Goal: Transaction & Acquisition: Book appointment/travel/reservation

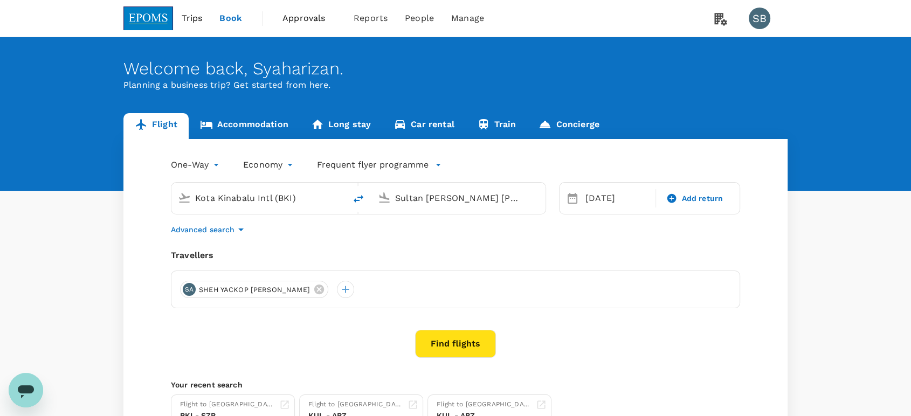
click at [254, 194] on input "Kota Kinabalu Intl (BKI)" at bounding box center [259, 198] width 128 height 17
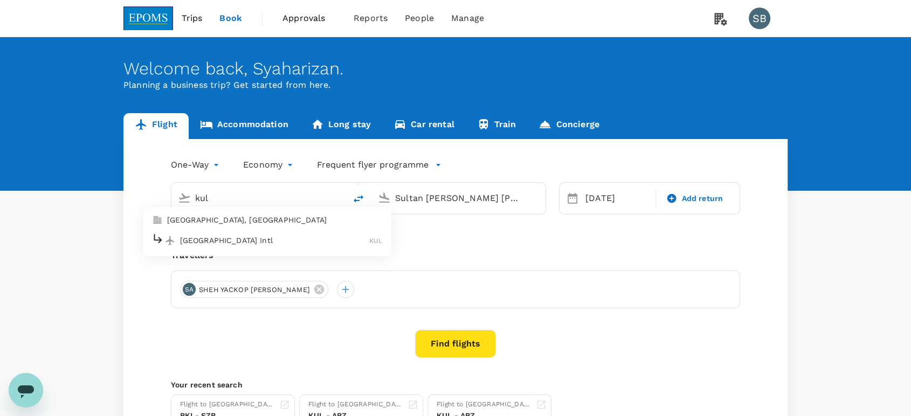
click at [251, 236] on p "[GEOGRAPHIC_DATA] Intl" at bounding box center [275, 240] width 190 height 11
type input "Kuala Lumpur Intl ([GEOGRAPHIC_DATA])"
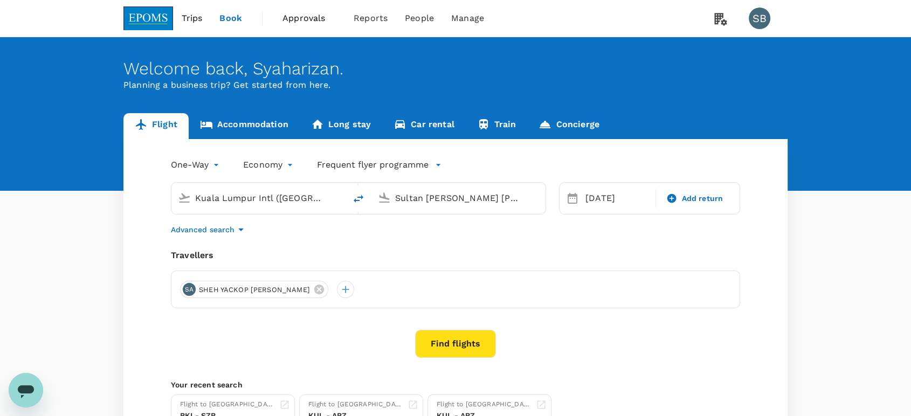
click at [479, 195] on input "Sultan [PERSON_NAME] [PERSON_NAME] (SZB)" at bounding box center [459, 198] width 128 height 17
click at [435, 236] on p "Kota Kinabalu Intl" at bounding box center [476, 240] width 192 height 11
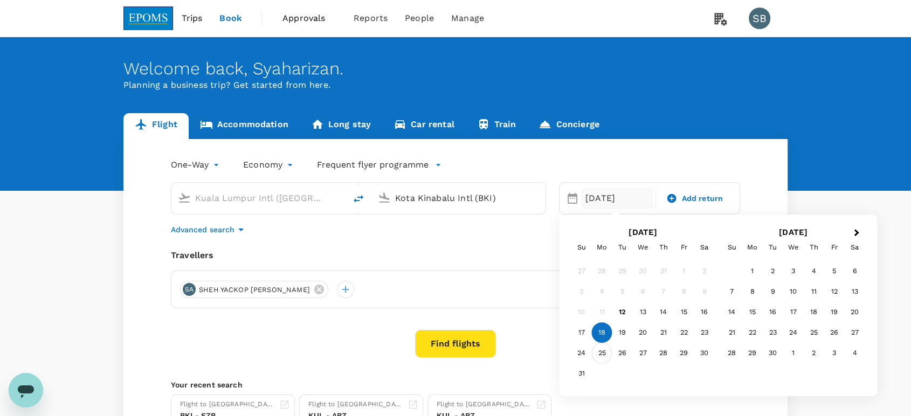
type input "Kota Kinabalu Intl (BKI)"
click at [601, 350] on div "25" at bounding box center [602, 353] width 20 height 20
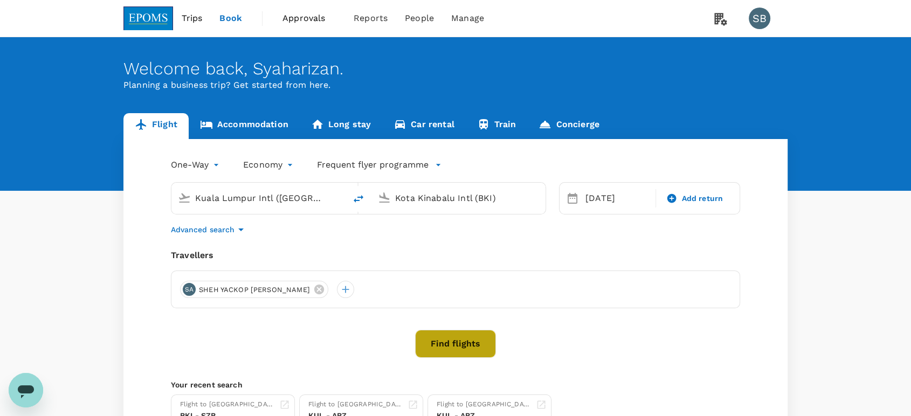
click at [437, 339] on button "Find flights" at bounding box center [455, 344] width 81 height 28
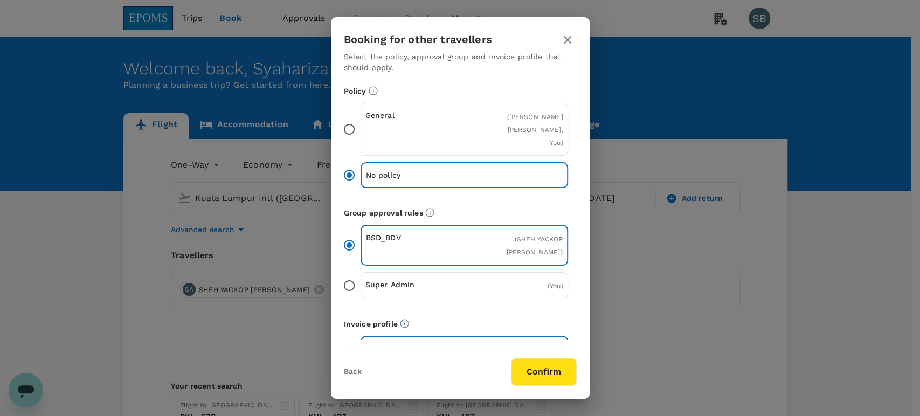
click at [531, 364] on button "Confirm" at bounding box center [544, 372] width 66 height 28
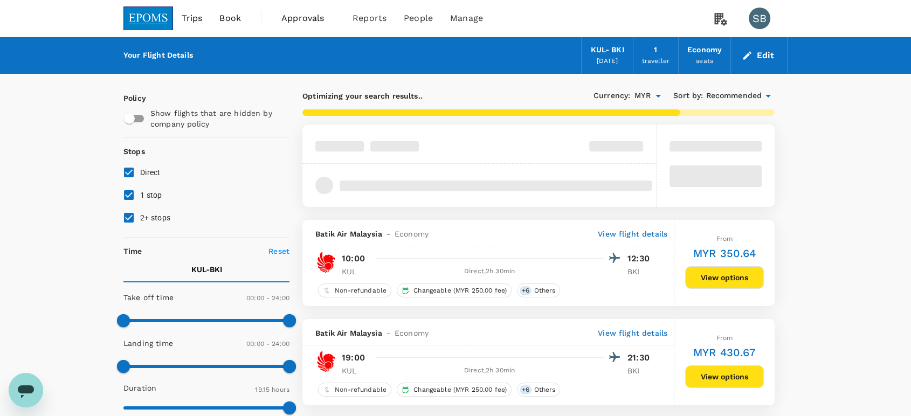
click at [732, 92] on span "Recommended" at bounding box center [734, 96] width 56 height 12
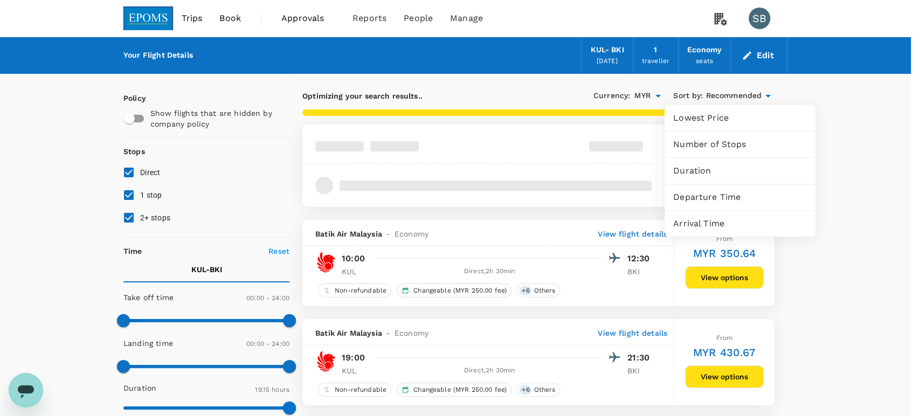
drag, startPoint x: 725, startPoint y: 196, endPoint x: 721, endPoint y: 190, distance: 6.8
click at [725, 197] on span "Departure Time" at bounding box center [740, 197] width 134 height 13
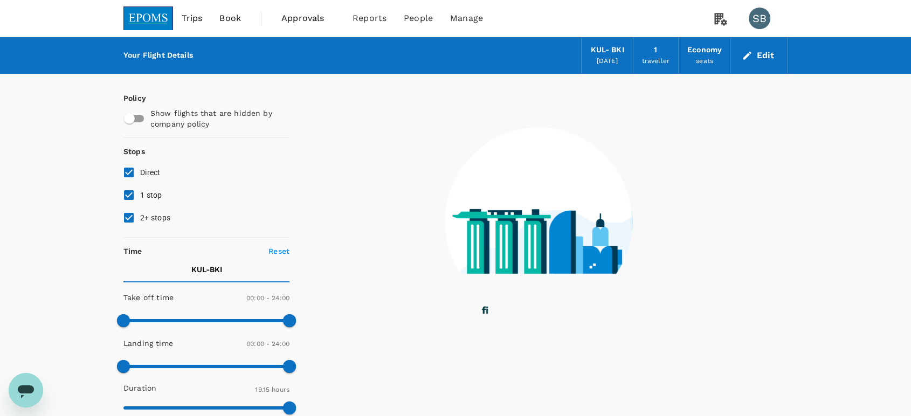
drag, startPoint x: 124, startPoint y: 214, endPoint x: 122, endPoint y: 202, distance: 11.5
click at [125, 212] on input "2+ stops" at bounding box center [129, 217] width 23 height 23
checkbox input "false"
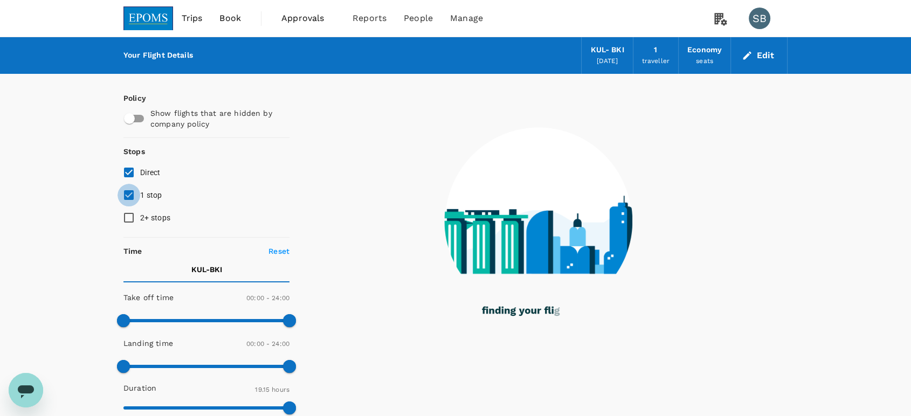
click at [127, 191] on input "1 stop" at bounding box center [129, 195] width 23 height 23
checkbox input "false"
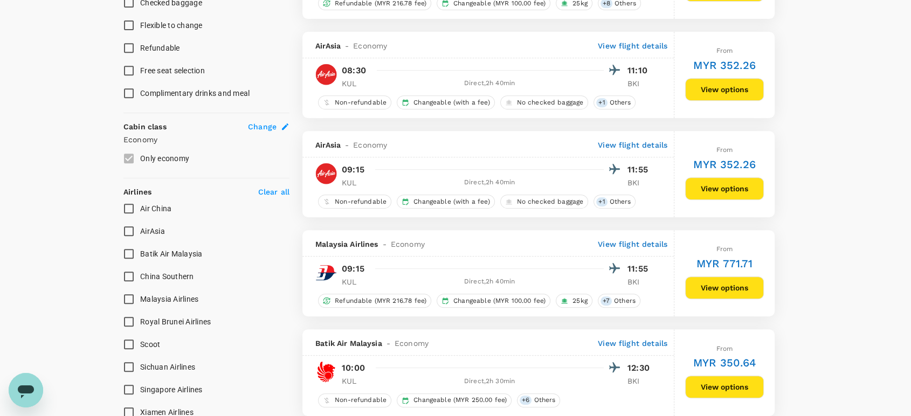
scroll to position [539, 0]
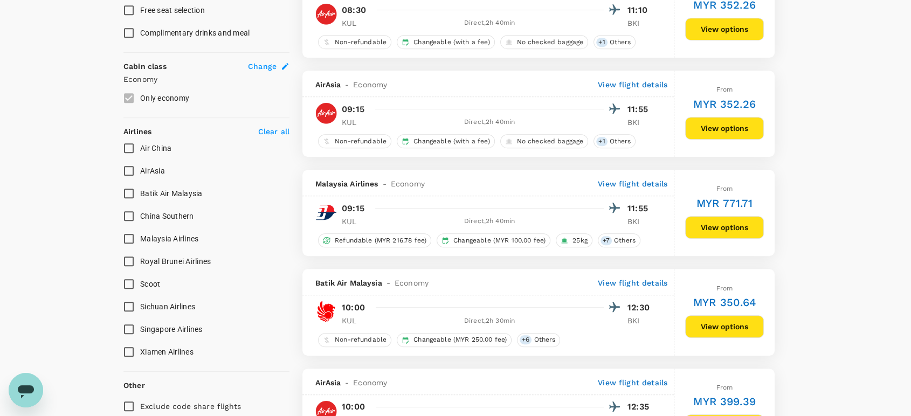
click at [128, 166] on input "AirAsia" at bounding box center [129, 171] width 23 height 23
checkbox input "true"
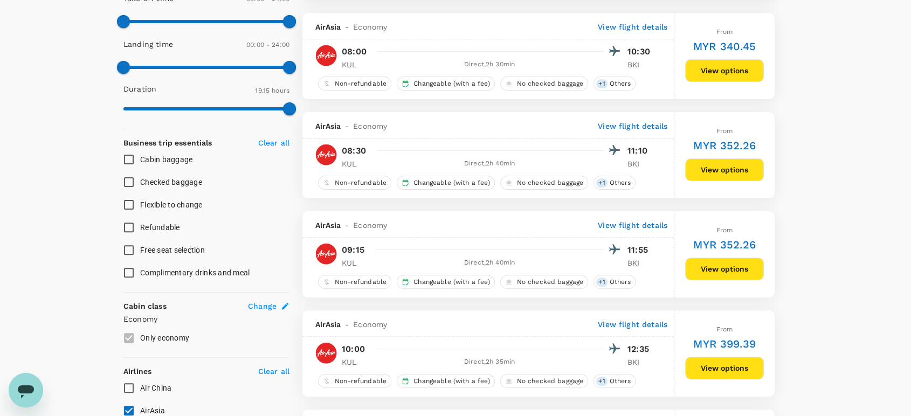
scroll to position [479, 0]
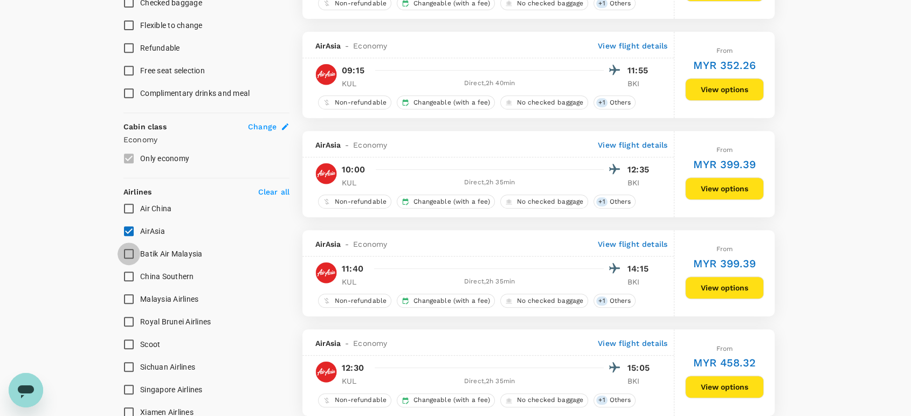
click at [128, 254] on input "Batik Air Malaysia" at bounding box center [129, 254] width 23 height 23
checkbox input "true"
drag, startPoint x: 128, startPoint y: 230, endPoint x: 190, endPoint y: 252, distance: 66.3
click at [129, 229] on input "AirAsia" at bounding box center [129, 231] width 23 height 23
checkbox input "false"
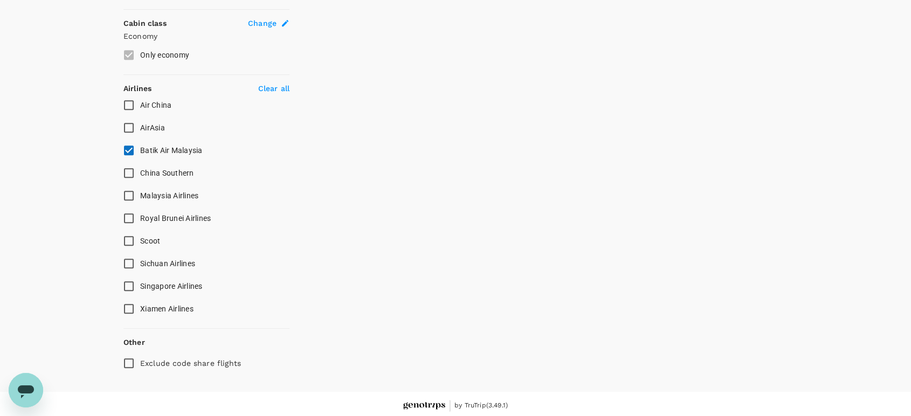
scroll to position [584, 0]
click at [129, 188] on input "Malaysia Airlines" at bounding box center [129, 194] width 23 height 23
checkbox input "true"
click at [127, 144] on input "Batik Air Malaysia" at bounding box center [129, 148] width 23 height 23
checkbox input "false"
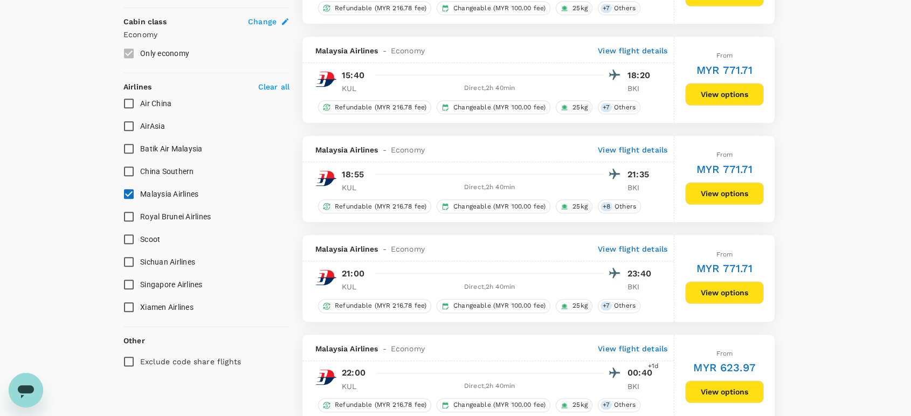
type input "1235"
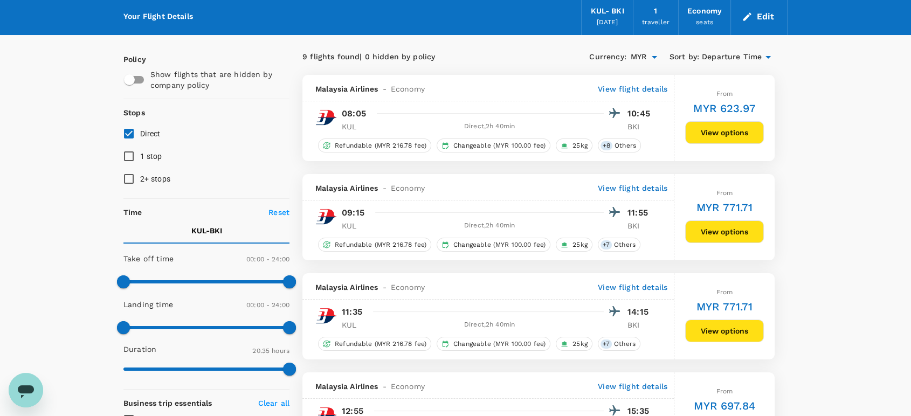
scroll to position [0, 0]
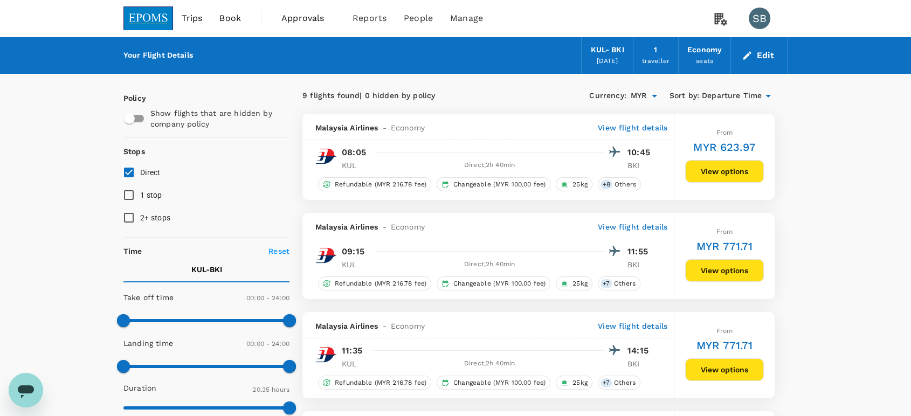
click at [151, 18] on img at bounding box center [148, 18] width 50 height 24
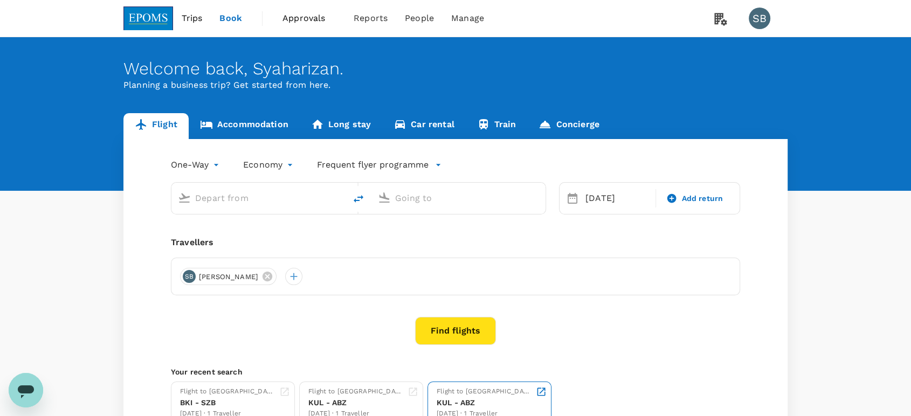
type input "Kuala Lumpur Intl ([GEOGRAPHIC_DATA])"
type input "Kota Kinabalu Intl (BKI)"
type input "Kuala Lumpur Intl ([GEOGRAPHIC_DATA])"
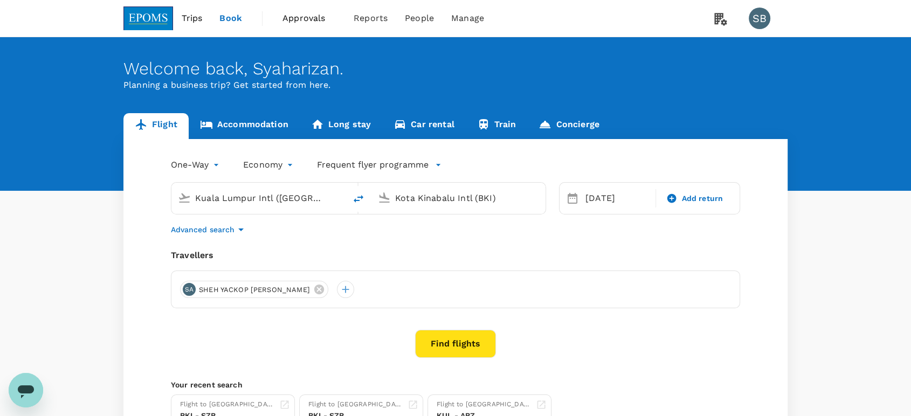
drag, startPoint x: 401, startPoint y: 197, endPoint x: 409, endPoint y: 199, distance: 8.2
click at [401, 196] on input "Kota Kinabalu Intl (BKI)" at bounding box center [459, 198] width 128 height 17
click at [399, 239] on p "Kuching Intl" at bounding box center [474, 240] width 189 height 11
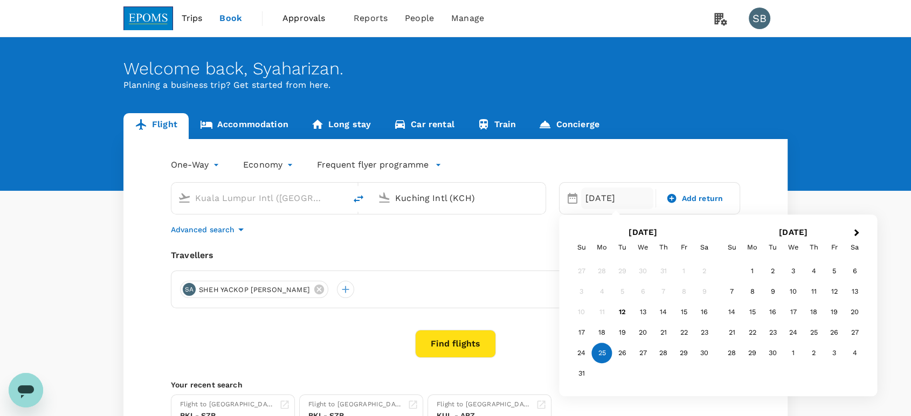
type input "Kuching Intl (KCH)"
click at [510, 348] on div "Find flights" at bounding box center [455, 344] width 569 height 28
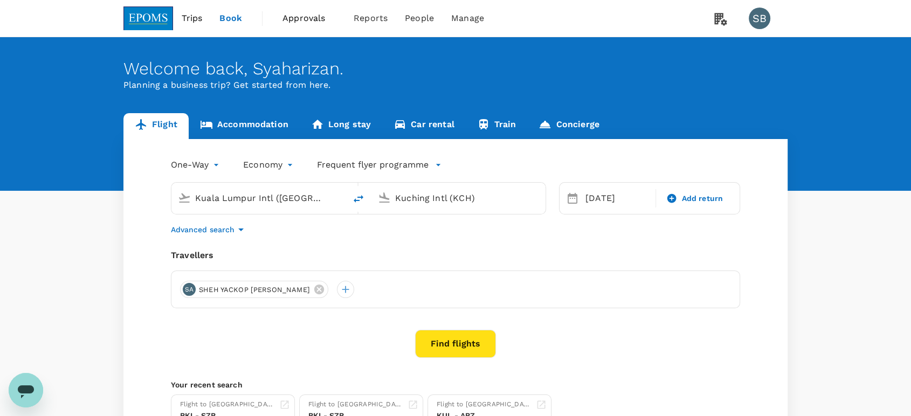
click at [474, 347] on button "Find flights" at bounding box center [455, 344] width 81 height 28
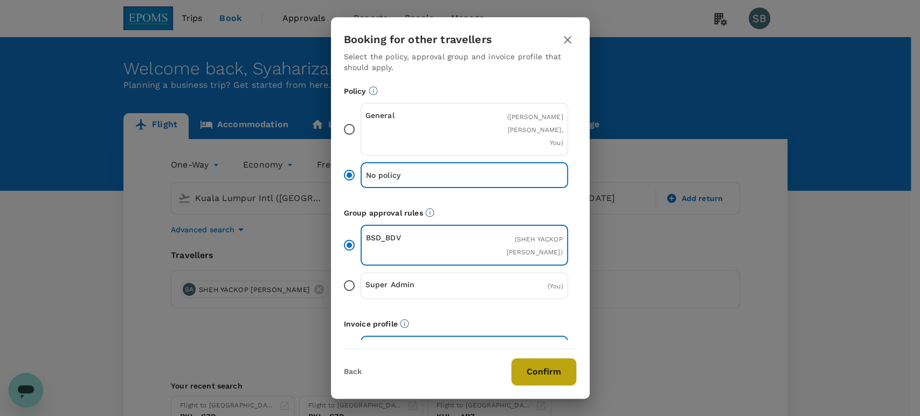
click at [562, 380] on button "Confirm" at bounding box center [544, 372] width 66 height 28
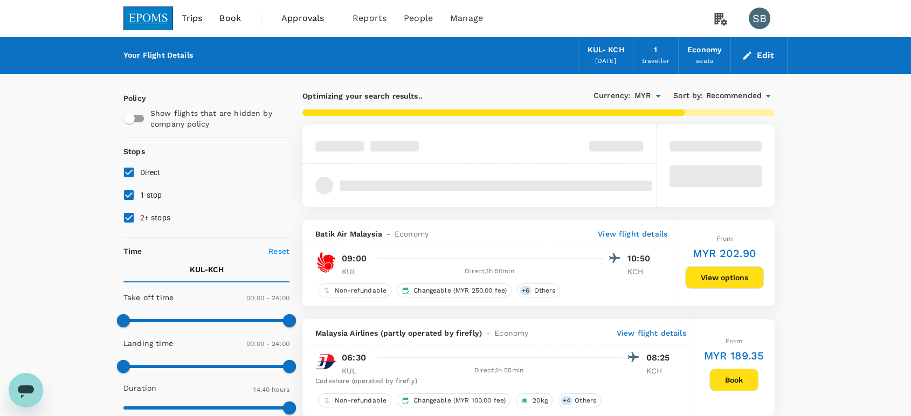
click at [710, 95] on span "Recommended" at bounding box center [734, 96] width 56 height 12
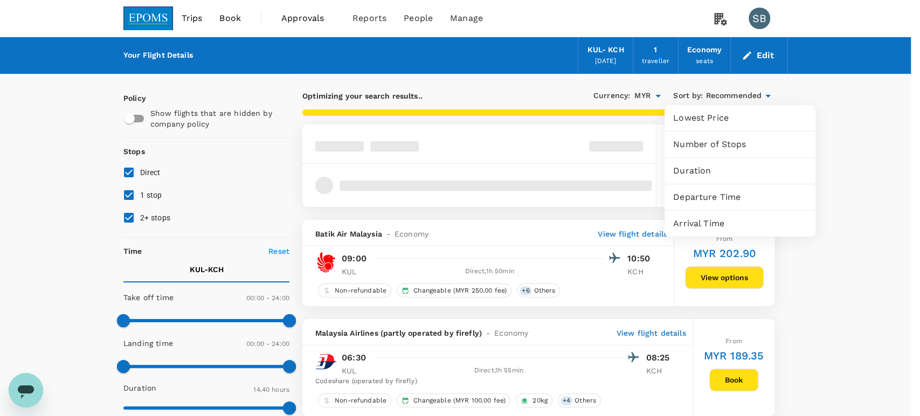
click at [729, 199] on span "Departure Time" at bounding box center [740, 197] width 134 height 13
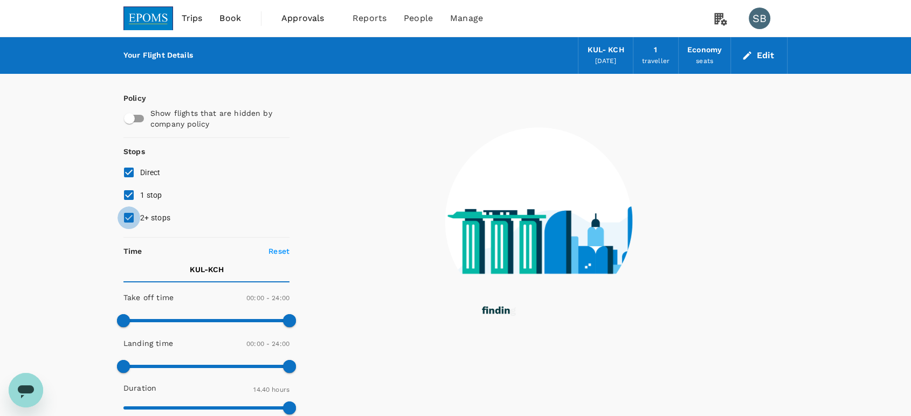
click at [127, 219] on input "2+ stops" at bounding box center [129, 217] width 23 height 23
checkbox input "false"
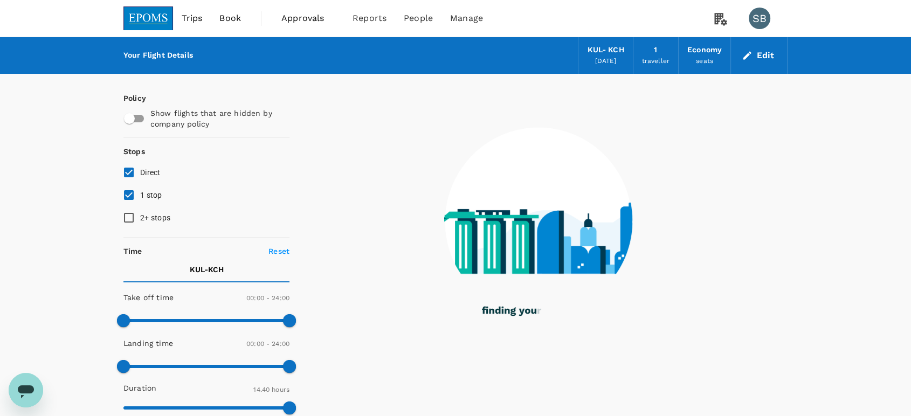
click at [124, 197] on input "1 stop" at bounding box center [129, 195] width 23 height 23
checkbox input "false"
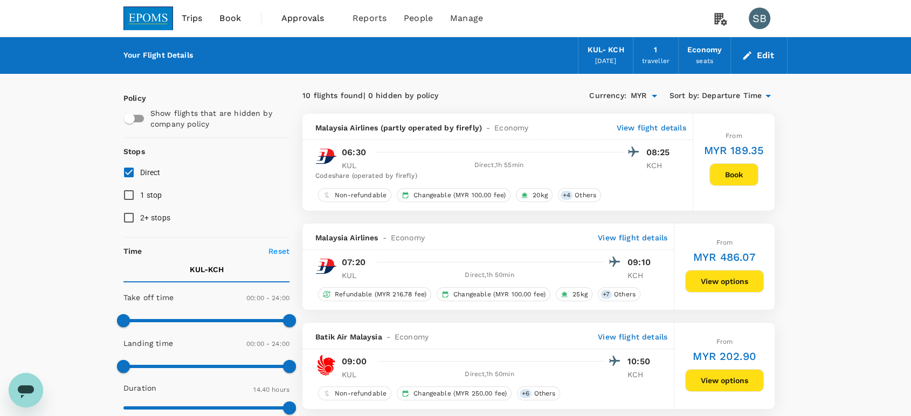
drag, startPoint x: 150, startPoint y: 19, endPoint x: 157, endPoint y: 2, distance: 18.1
click at [149, 20] on img at bounding box center [148, 18] width 50 height 24
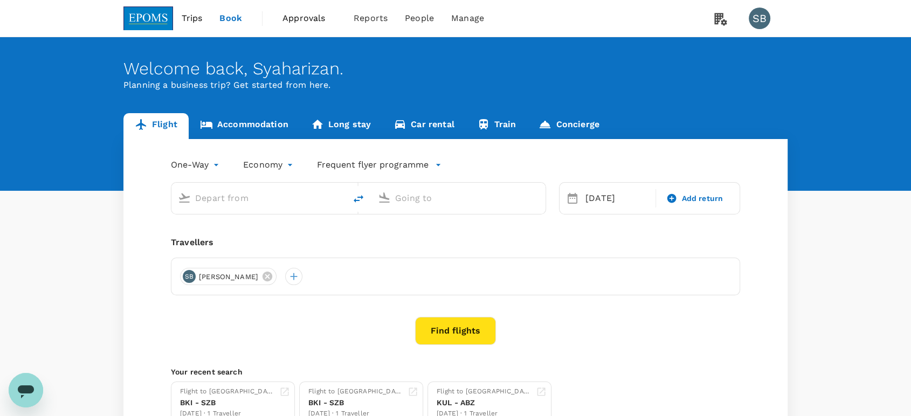
type input "Kuala Lumpur Intl ([GEOGRAPHIC_DATA])"
type input "Kuching Intl (KCH)"
type input "Kuala Lumpur Intl ([GEOGRAPHIC_DATA])"
type input "Kuching Intl (KCH)"
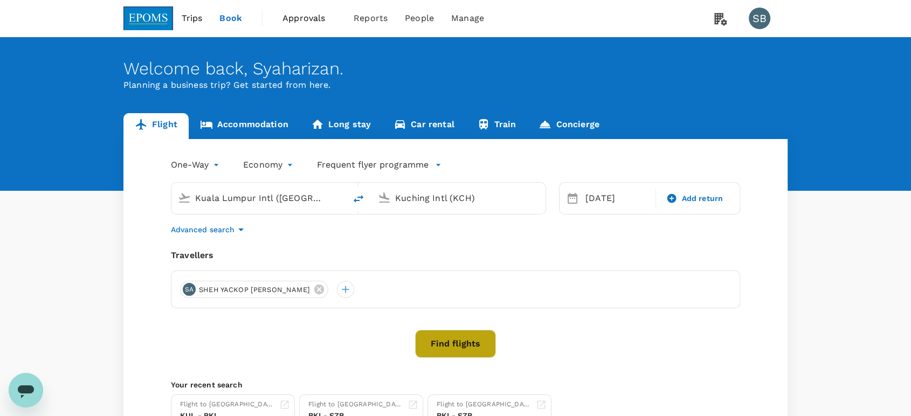
click at [450, 338] on button "Find flights" at bounding box center [455, 344] width 81 height 28
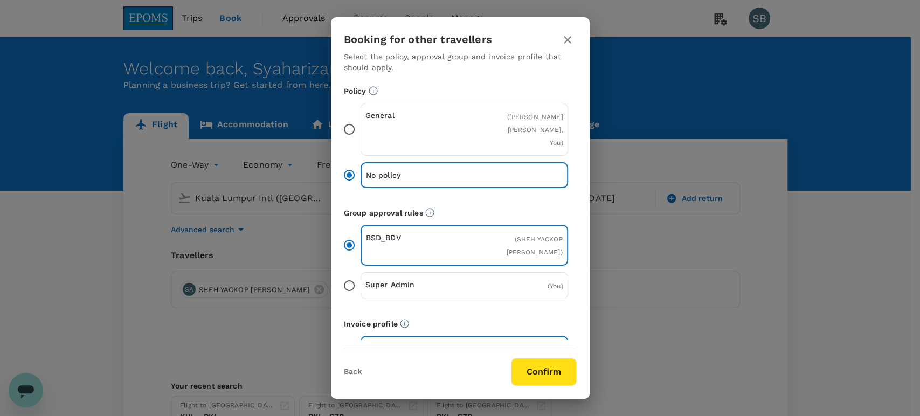
click at [534, 364] on button "Confirm" at bounding box center [544, 372] width 66 height 28
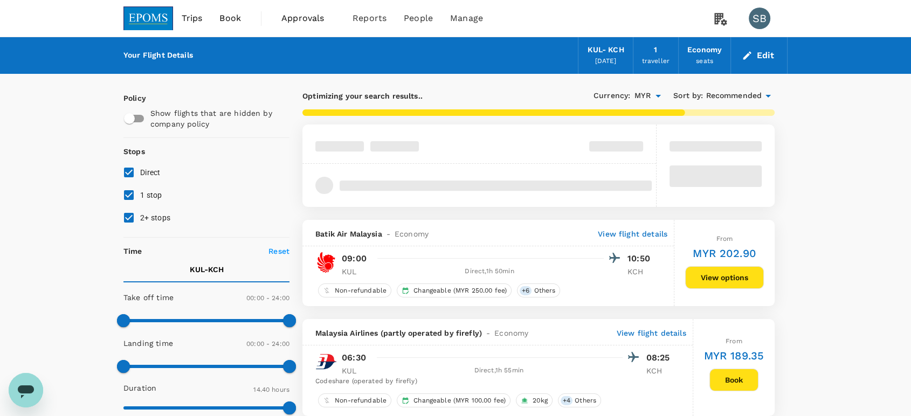
click at [721, 93] on span "Recommended" at bounding box center [734, 96] width 56 height 12
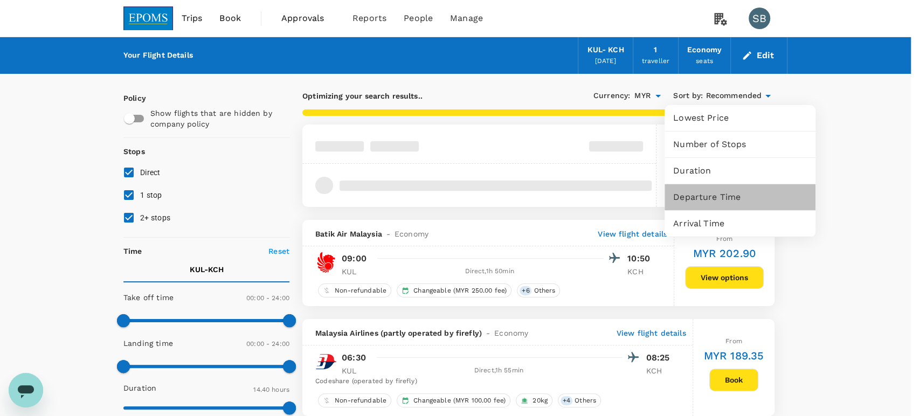
click at [719, 198] on span "Departure Time" at bounding box center [740, 197] width 134 height 13
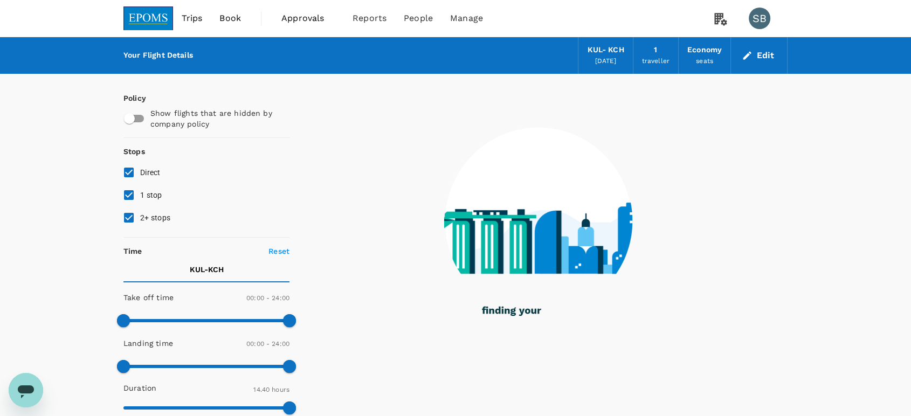
drag, startPoint x: 125, startPoint y: 215, endPoint x: 125, endPoint y: 208, distance: 6.5
click at [125, 215] on input "2+ stops" at bounding box center [129, 217] width 23 height 23
checkbox input "false"
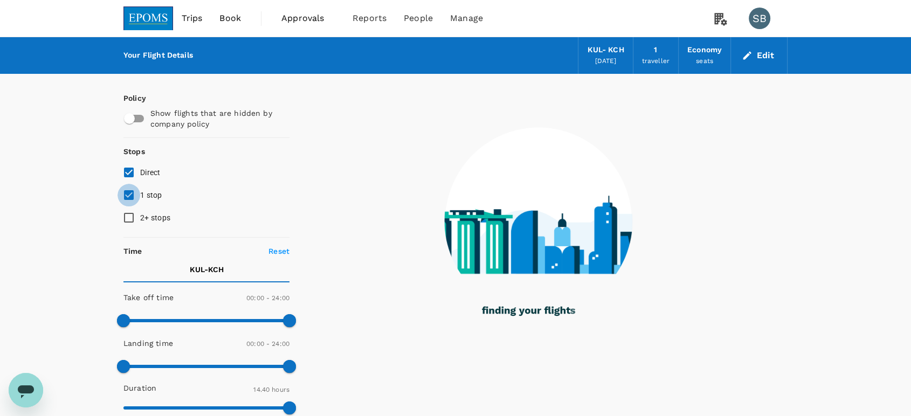
drag, startPoint x: 131, startPoint y: 195, endPoint x: 177, endPoint y: 211, distance: 48.6
click at [132, 196] on input "1 stop" at bounding box center [129, 195] width 23 height 23
checkbox input "false"
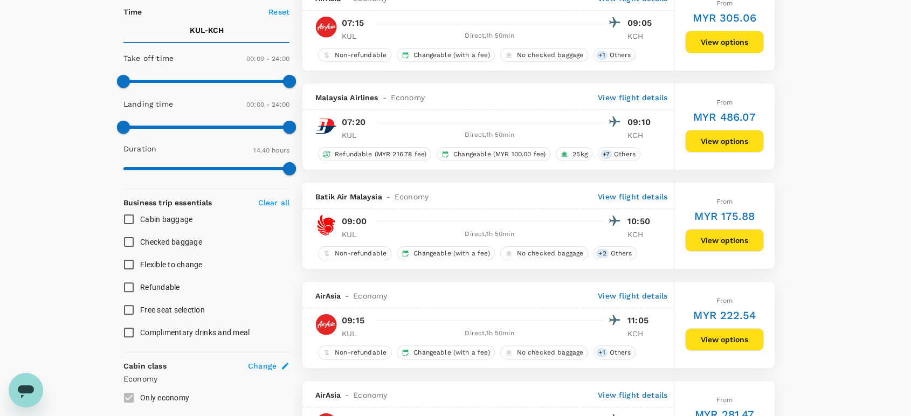
scroll to position [479, 0]
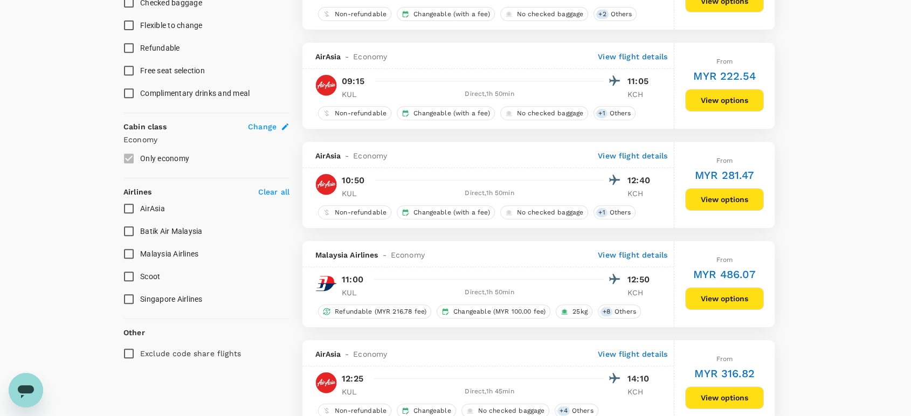
click at [124, 208] on input "AirAsia" at bounding box center [129, 208] width 23 height 23
checkbox input "true"
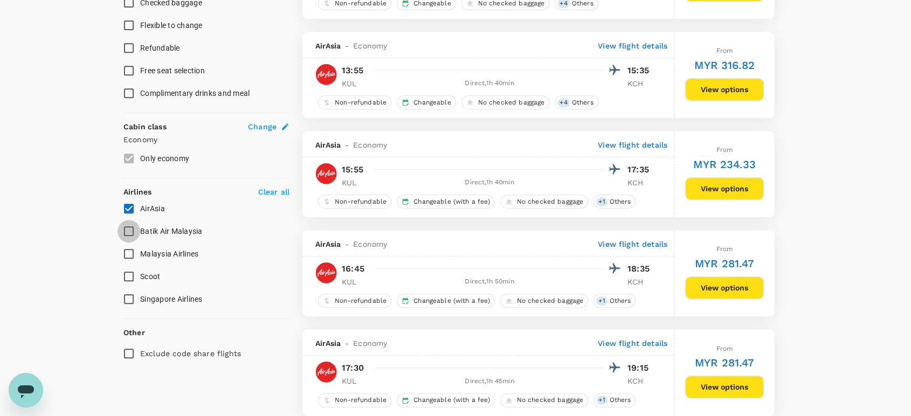
drag, startPoint x: 127, startPoint y: 229, endPoint x: 121, endPoint y: 215, distance: 15.0
click at [127, 228] on input "Batik Air Malaysia" at bounding box center [129, 231] width 23 height 23
checkbox input "true"
click at [126, 206] on input "AirAsia" at bounding box center [129, 208] width 23 height 23
checkbox input "false"
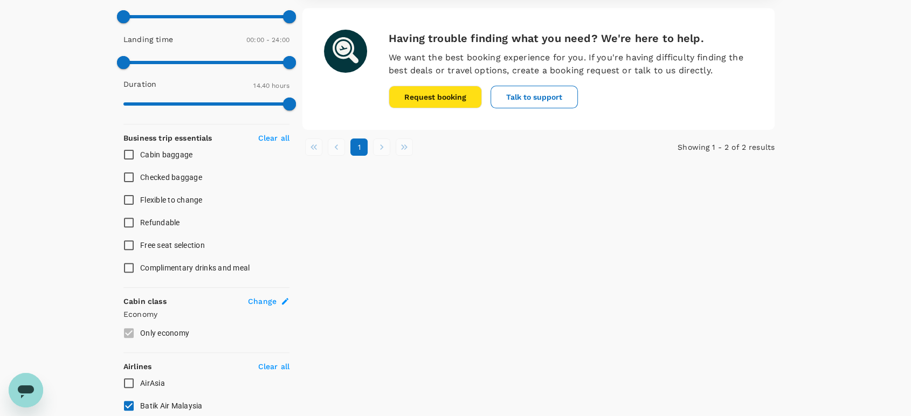
scroll to position [471, 0]
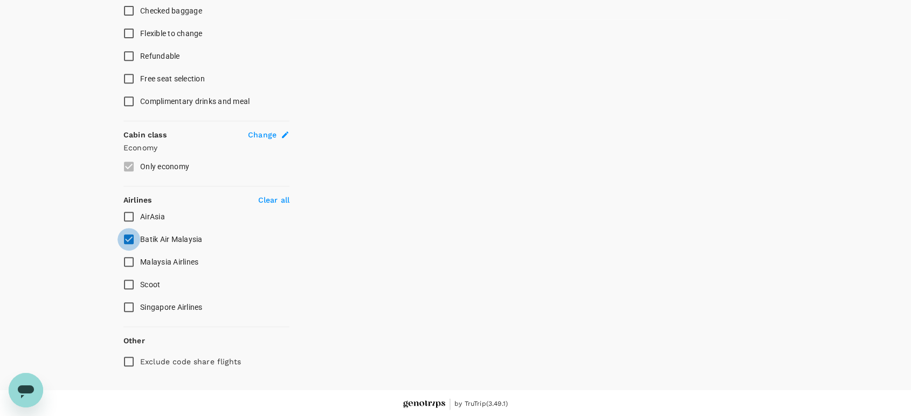
click at [129, 237] on input "Batik Air Malaysia" at bounding box center [129, 239] width 23 height 23
checkbox input "false"
click at [130, 259] on input "Malaysia Airlines" at bounding box center [129, 262] width 23 height 23
checkbox input "true"
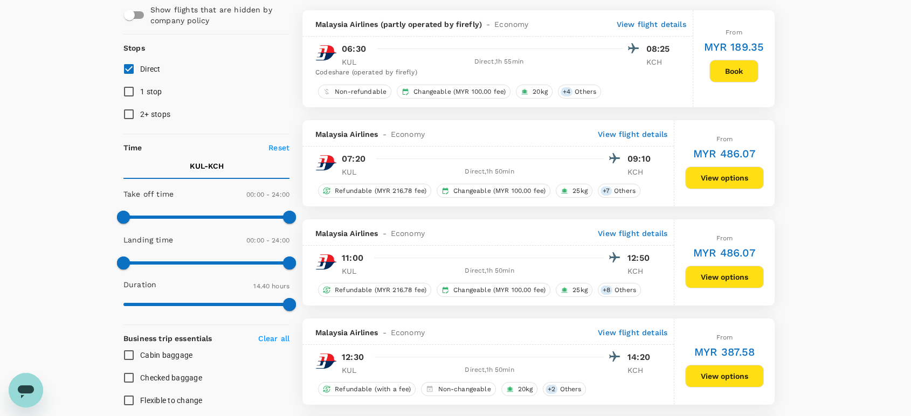
scroll to position [0, 0]
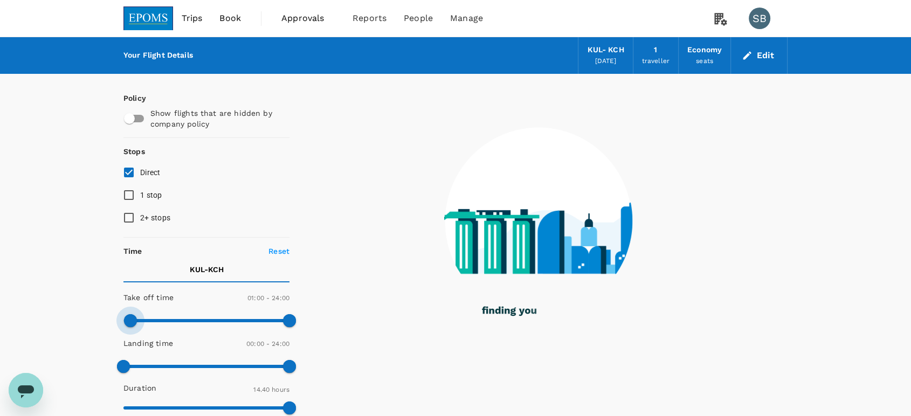
type input "0"
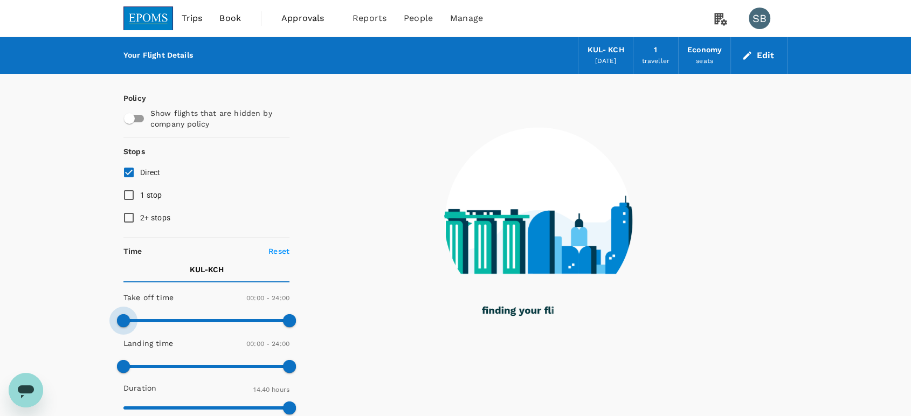
drag, startPoint x: 127, startPoint y: 315, endPoint x: 118, endPoint y: 305, distance: 13.3
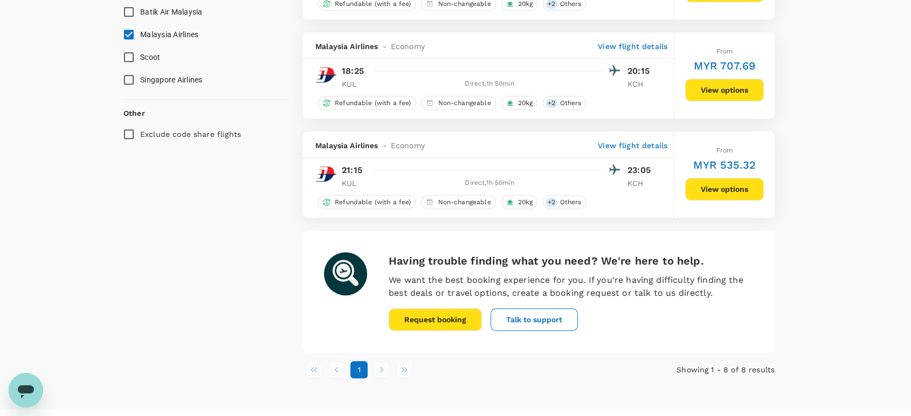
scroll to position [719, 0]
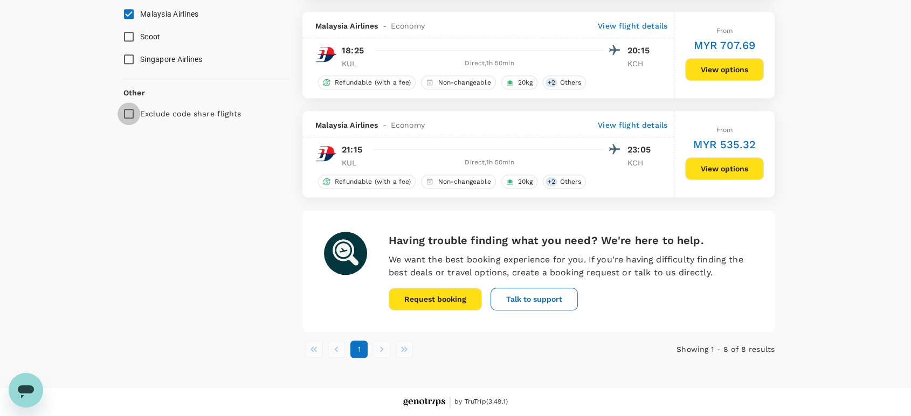
click at [133, 111] on input "Exclude code share flights" at bounding box center [129, 113] width 23 height 23
checkbox input "true"
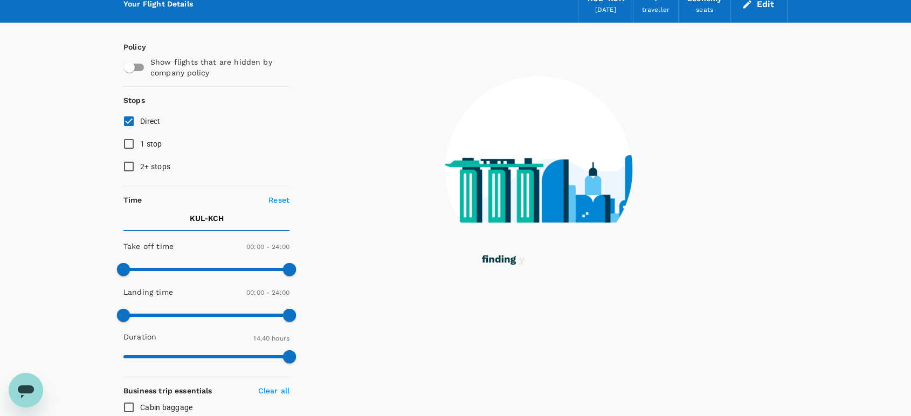
scroll to position [0, 0]
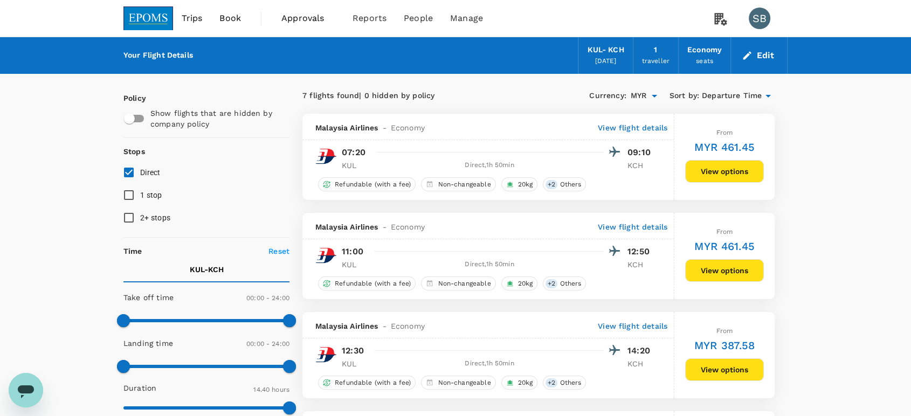
click at [149, 9] on img at bounding box center [148, 18] width 50 height 24
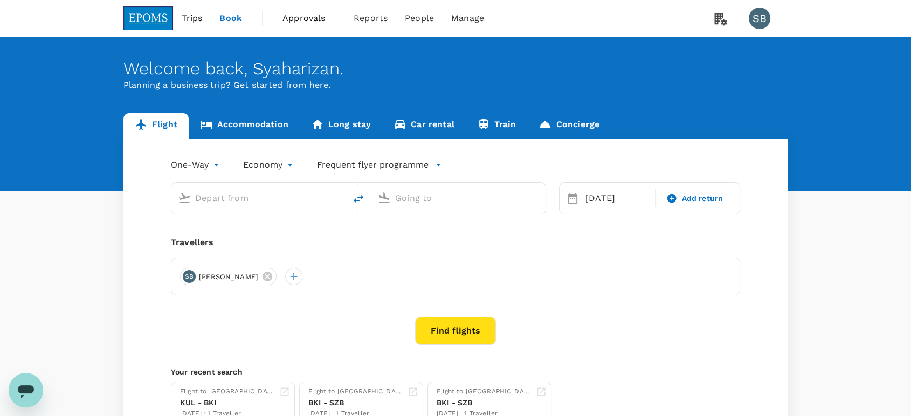
type input "Kuala Lumpur Intl ([GEOGRAPHIC_DATA])"
type input "Kuching Intl (KCH)"
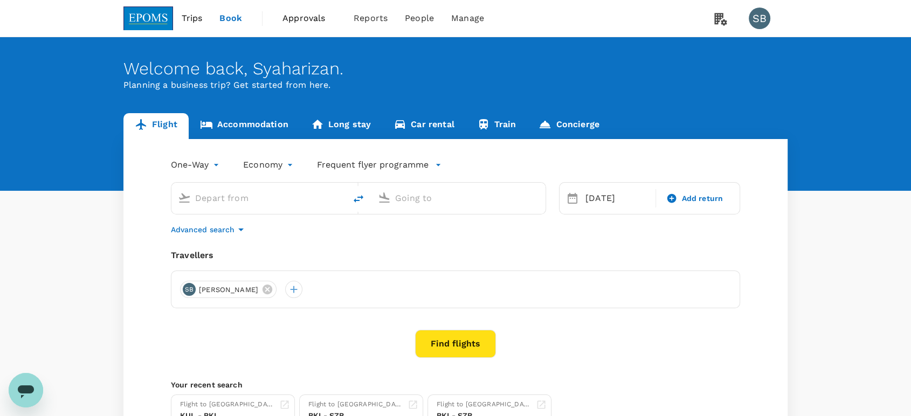
type input "Kuala Lumpur Intl ([GEOGRAPHIC_DATA])"
click at [431, 201] on input "Kuching Intl (KCH)" at bounding box center [459, 198] width 128 height 17
click at [410, 245] on div "Bintulu BTU" at bounding box center [467, 240] width 231 height 17
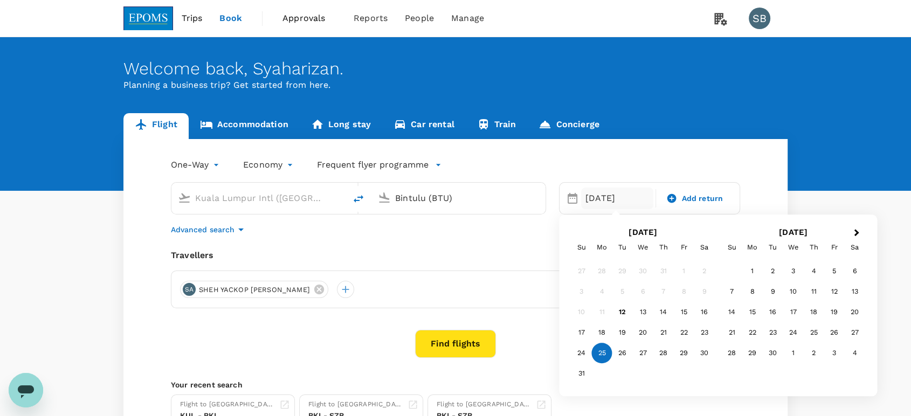
type input "Bintulu (BTU)"
click at [450, 341] on button "Find flights" at bounding box center [455, 344] width 81 height 28
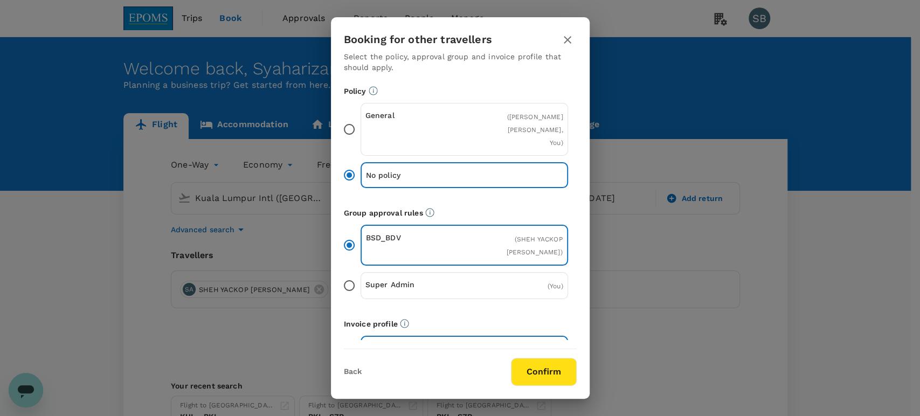
click at [541, 368] on button "Confirm" at bounding box center [544, 372] width 66 height 28
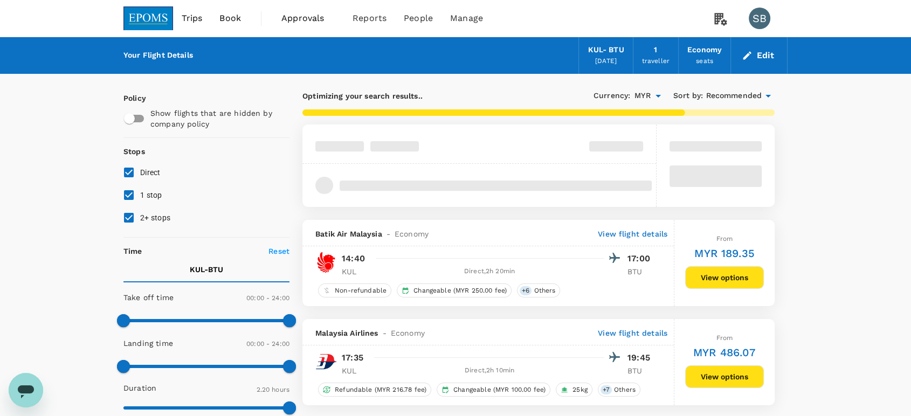
drag, startPoint x: 728, startPoint y: 94, endPoint x: 731, endPoint y: 100, distance: 6.3
click at [731, 100] on span "Recommended" at bounding box center [734, 96] width 56 height 12
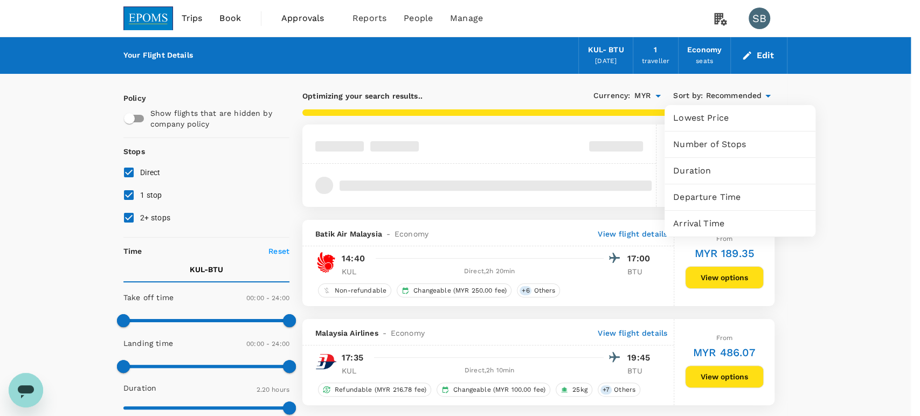
click at [739, 197] on span "Departure Time" at bounding box center [740, 197] width 134 height 13
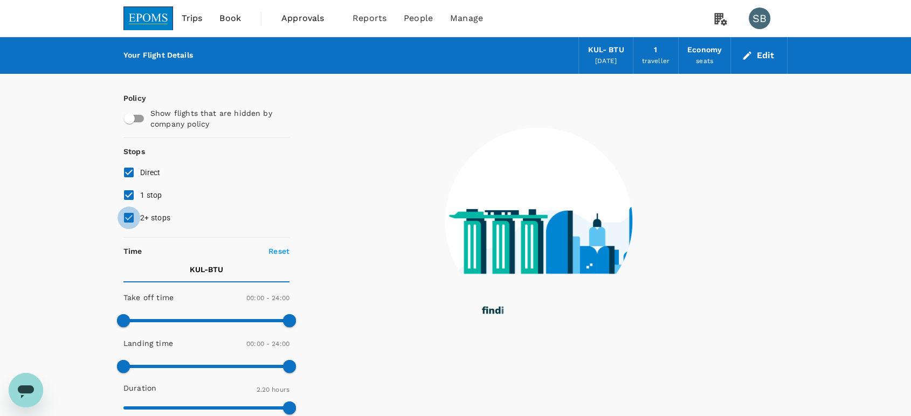
click at [130, 218] on input "2+ stops" at bounding box center [129, 217] width 23 height 23
checkbox input "false"
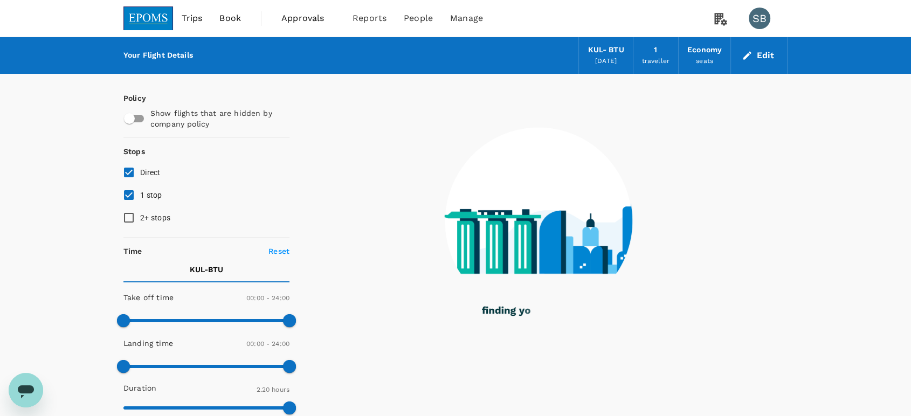
type input "595"
click at [129, 196] on input "1 stop" at bounding box center [129, 195] width 23 height 23
checkbox input "false"
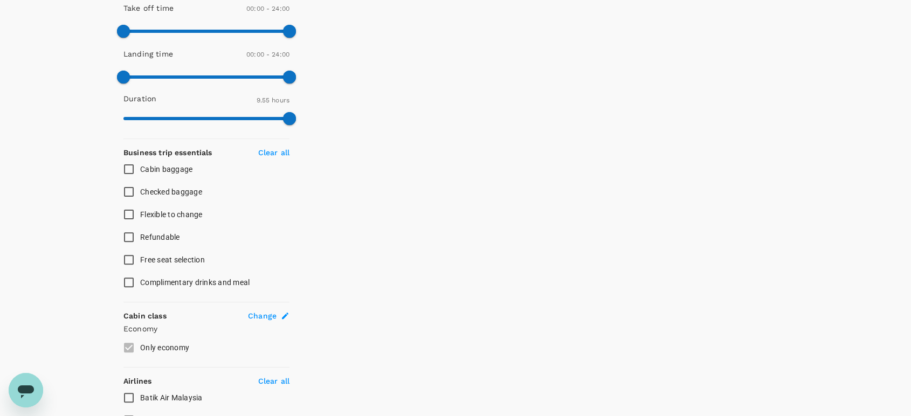
scroll to position [359, 0]
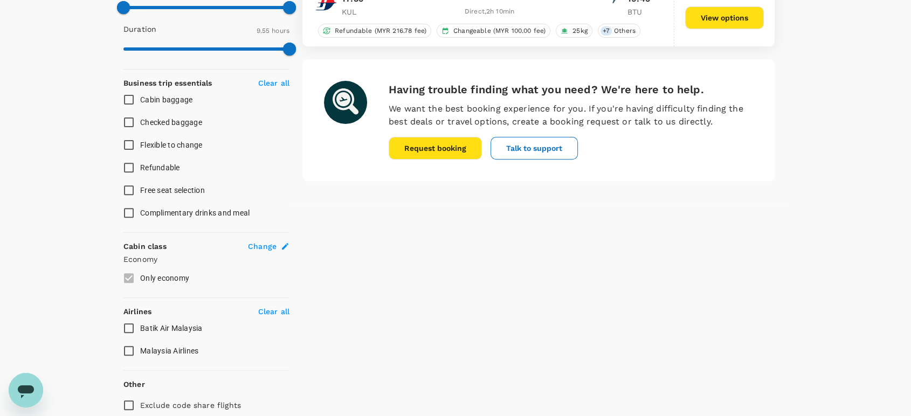
type input "MYR"
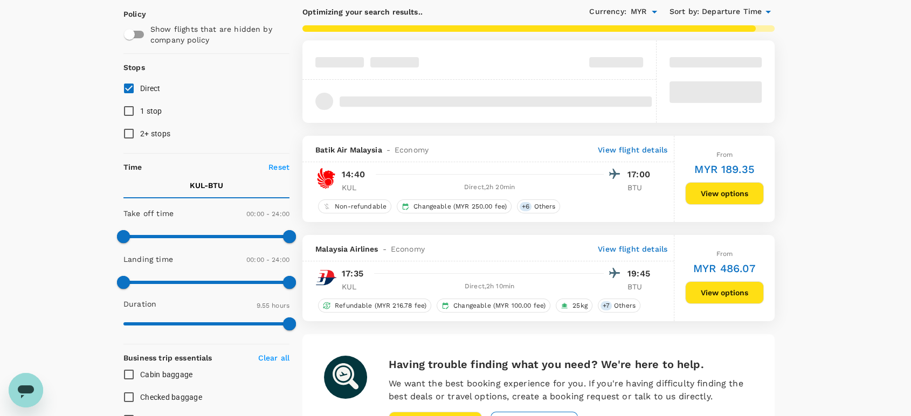
scroll to position [0, 0]
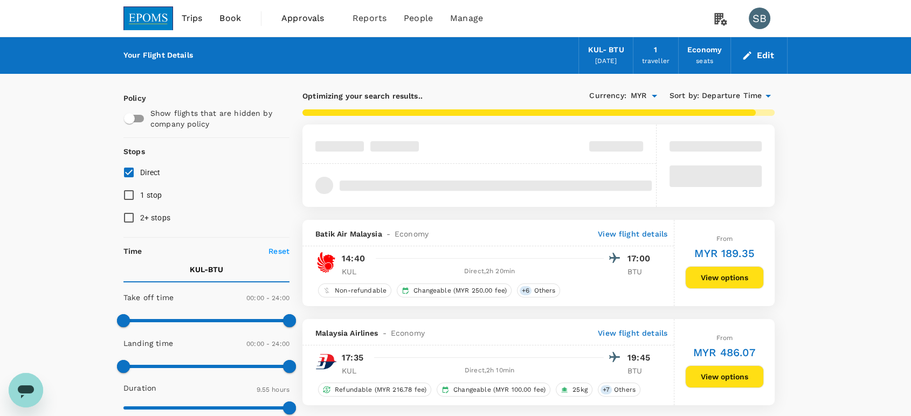
type input "1580"
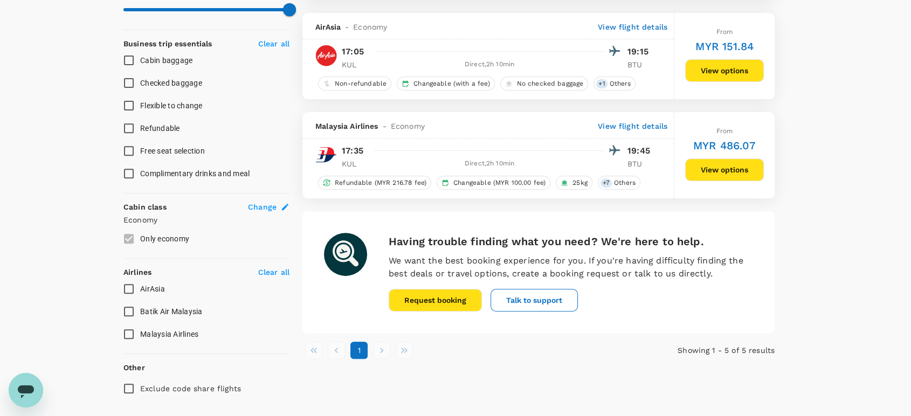
scroll to position [419, 0]
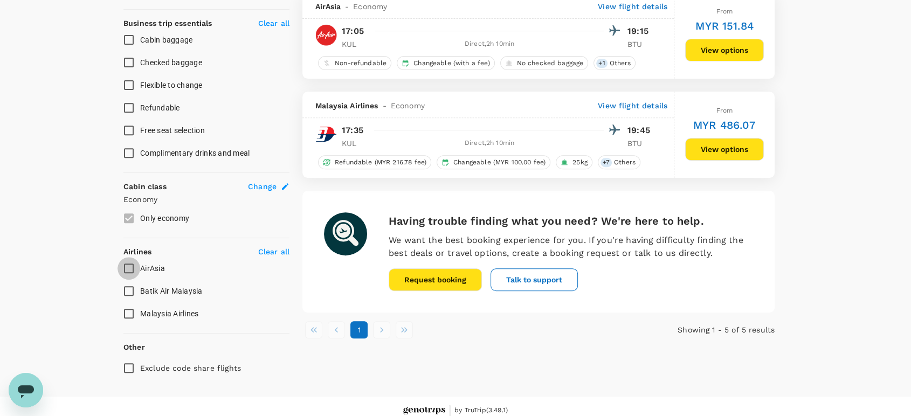
click at [129, 261] on input "AirAsia" at bounding box center [129, 268] width 23 height 23
checkbox input "true"
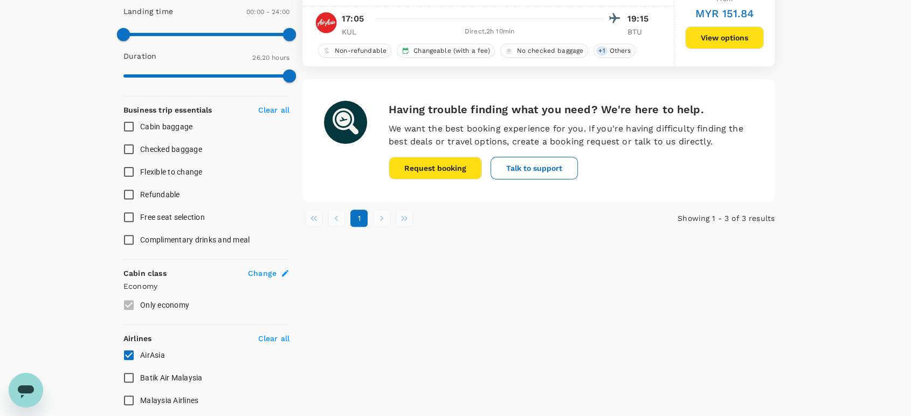
scroll to position [425, 0]
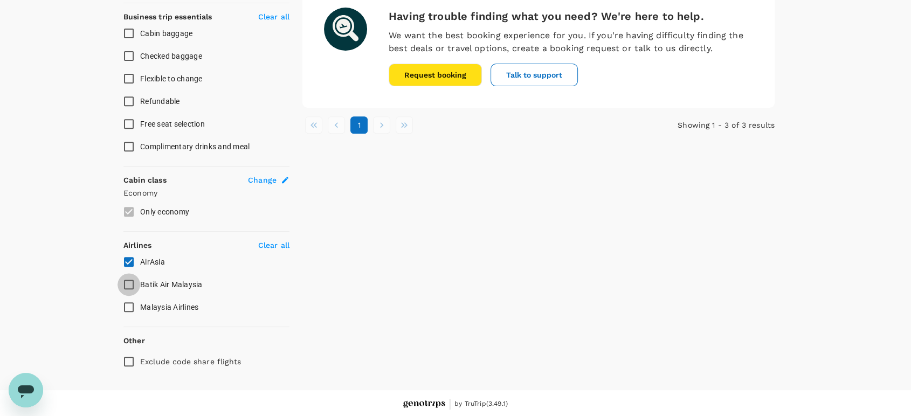
click at [122, 284] on input "Batik Air Malaysia" at bounding box center [129, 284] width 23 height 23
checkbox input "true"
drag, startPoint x: 129, startPoint y: 262, endPoint x: 139, endPoint y: 262, distance: 9.2
click at [129, 260] on input "AirAsia" at bounding box center [129, 262] width 23 height 23
checkbox input "false"
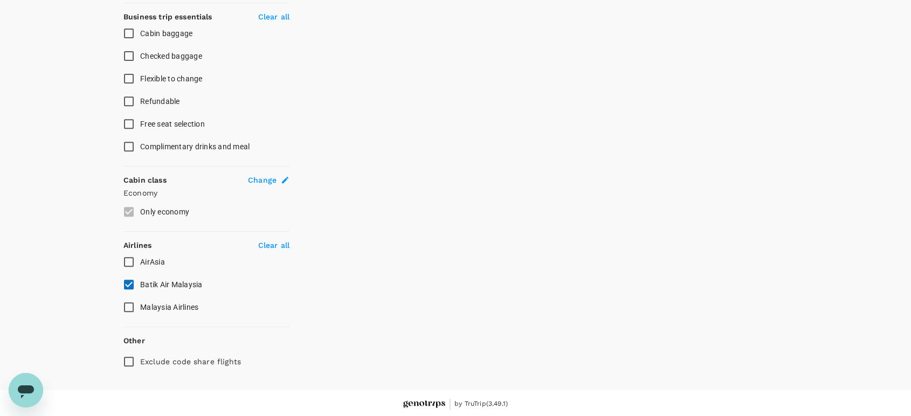
drag, startPoint x: 129, startPoint y: 303, endPoint x: 129, endPoint y: 293, distance: 9.7
click at [129, 302] on input "Malaysia Airlines" at bounding box center [129, 307] width 23 height 23
checkbox input "true"
drag, startPoint x: 127, startPoint y: 283, endPoint x: 501, endPoint y: 372, distance: 384.2
click at [128, 283] on input "Batik Air Malaysia" at bounding box center [129, 284] width 23 height 23
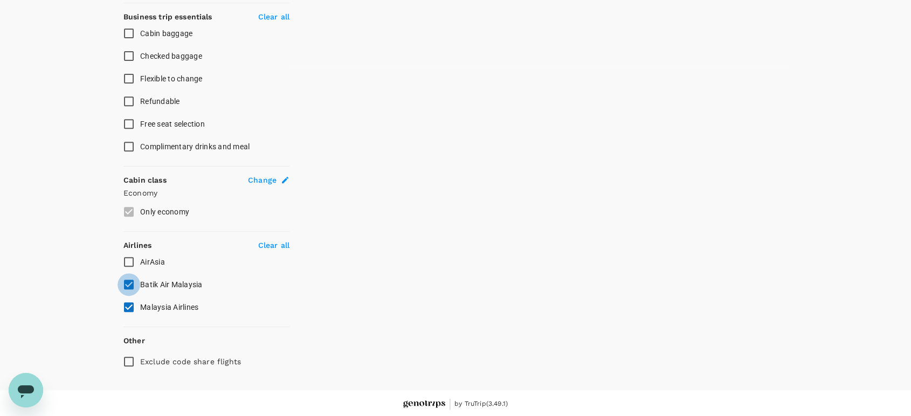
checkbox input "false"
type input "MYR"
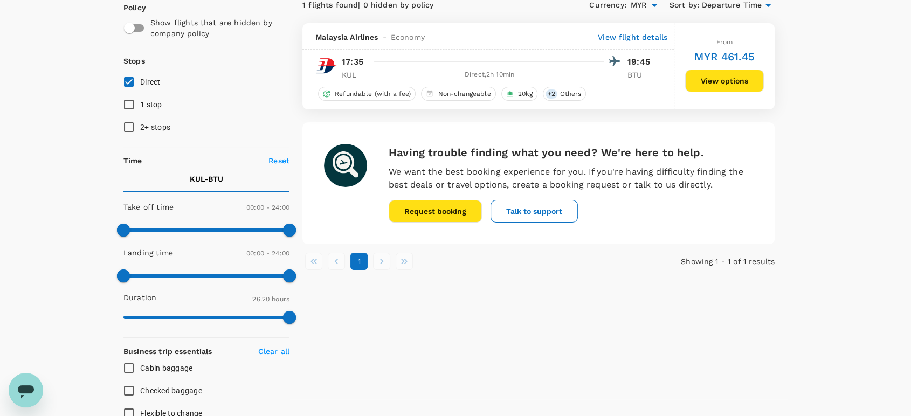
scroll to position [0, 0]
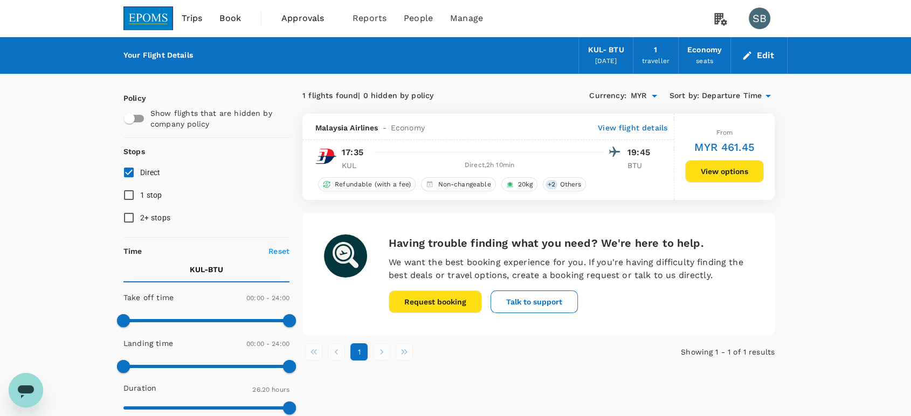
click at [141, 8] on img at bounding box center [148, 18] width 50 height 24
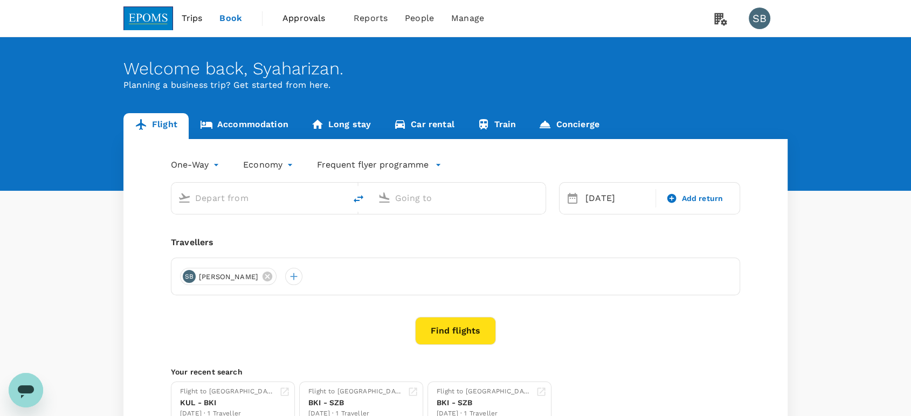
type input "Kuala Lumpur Intl ([GEOGRAPHIC_DATA])"
type input "Bintulu (BTU)"
type input "Kuala Lumpur Intl ([GEOGRAPHIC_DATA])"
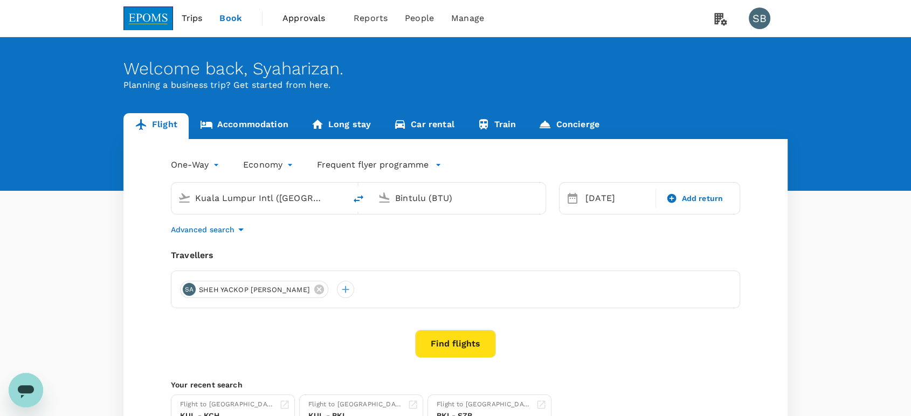
click at [410, 200] on input "Bintulu (BTU)" at bounding box center [459, 198] width 128 height 17
click at [414, 236] on p "Miri Intl" at bounding box center [475, 240] width 190 height 11
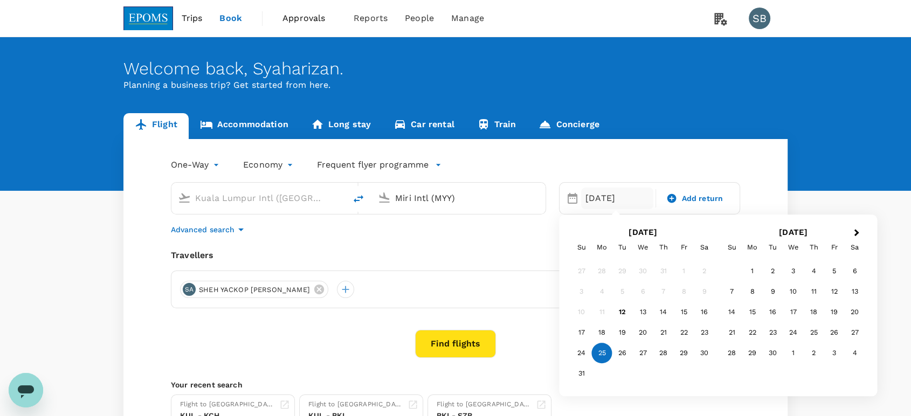
type input "Miri Intl (MYY)"
click at [471, 341] on button "Find flights" at bounding box center [455, 344] width 81 height 28
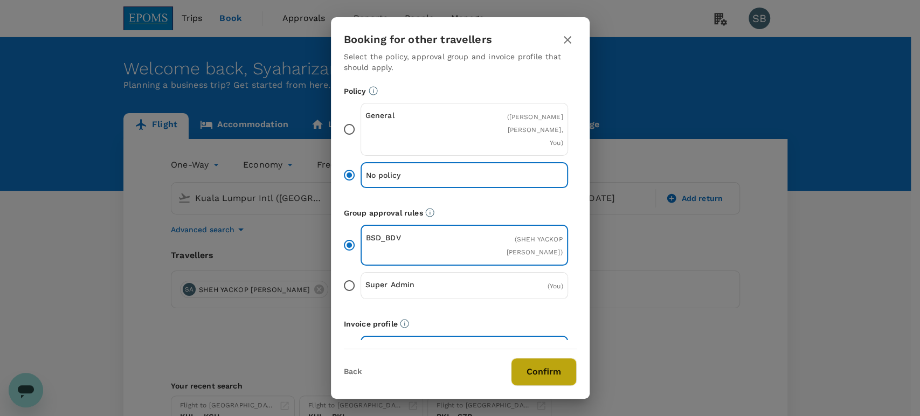
click at [559, 369] on button "Confirm" at bounding box center [544, 372] width 66 height 28
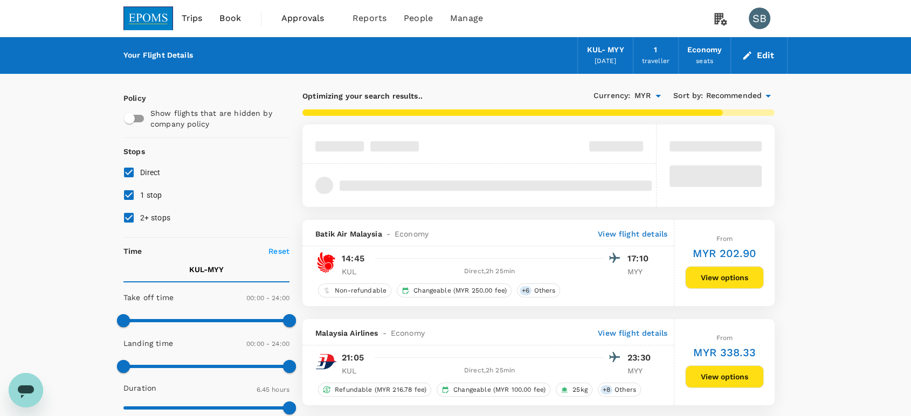
click at [728, 94] on span "Recommended" at bounding box center [734, 96] width 56 height 12
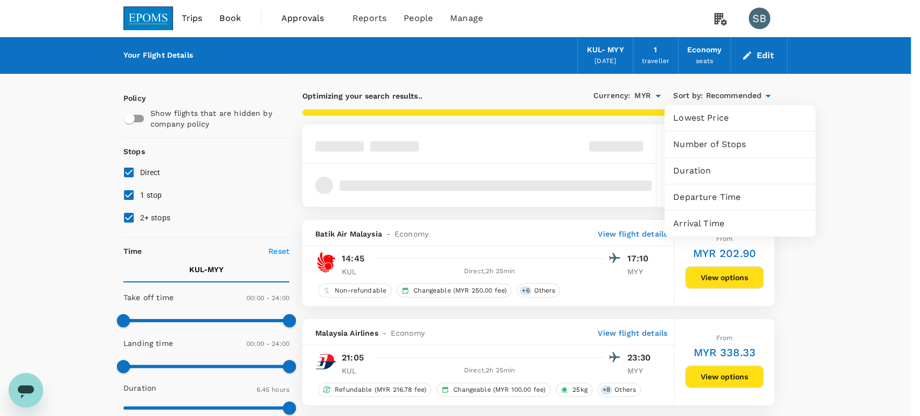
click at [729, 197] on span "Departure Time" at bounding box center [740, 197] width 134 height 13
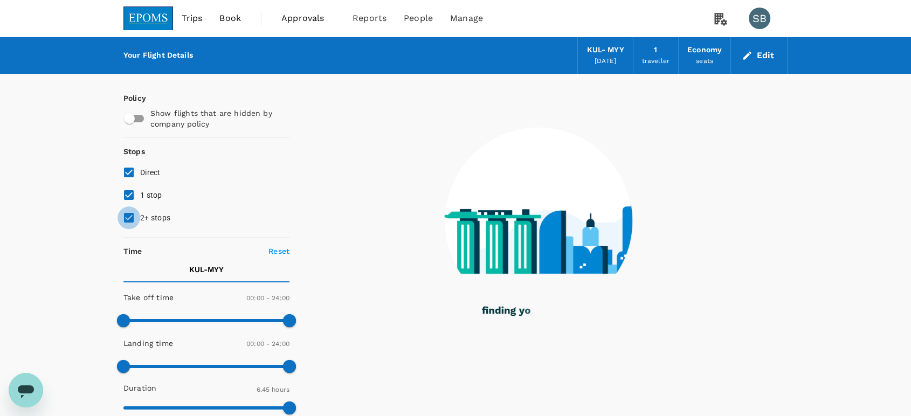
click at [134, 216] on input "2+ stops" at bounding box center [129, 217] width 23 height 23
checkbox input "false"
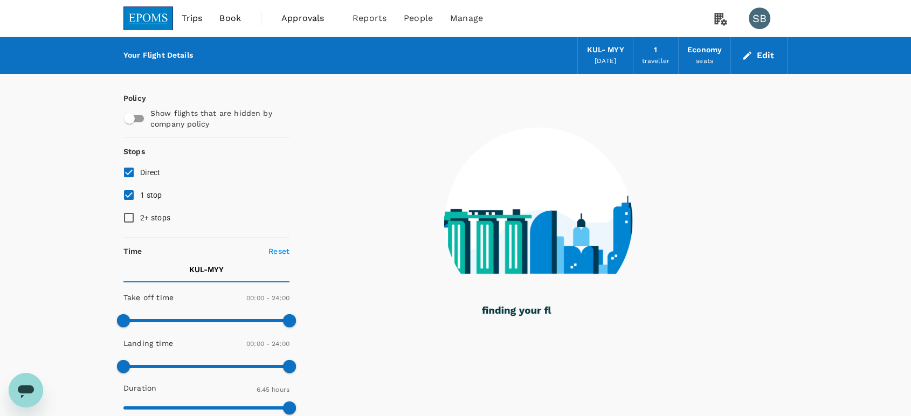
click at [136, 195] on input "1 stop" at bounding box center [129, 195] width 23 height 23
checkbox input "false"
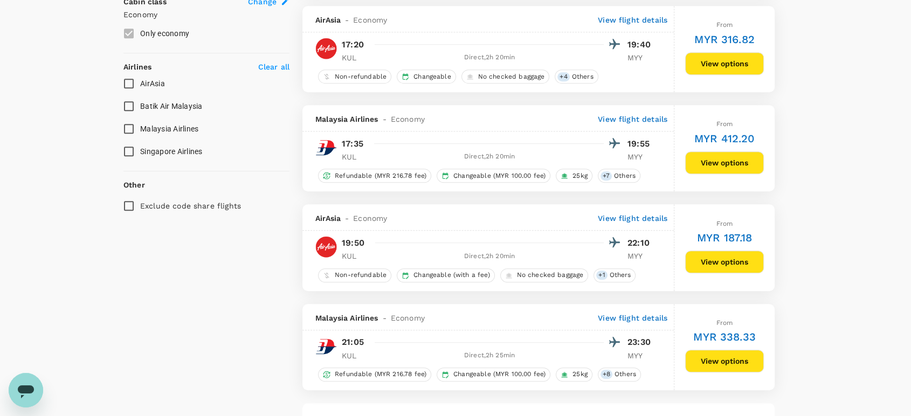
scroll to position [539, 0]
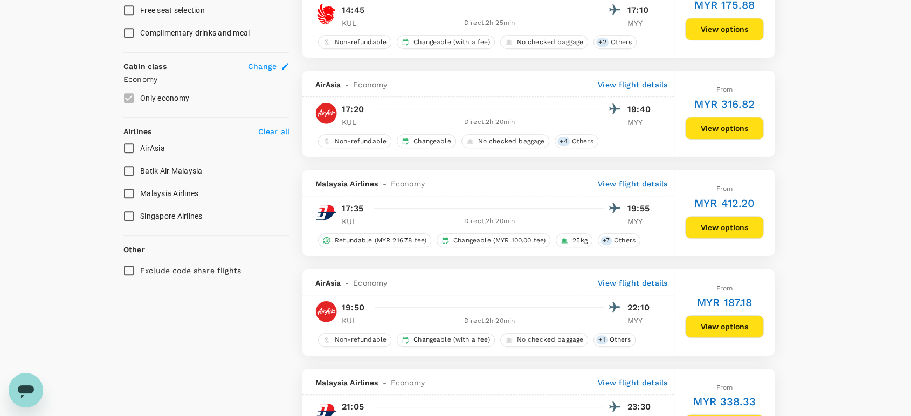
click at [129, 146] on input "AirAsia" at bounding box center [129, 148] width 23 height 23
checkbox input "true"
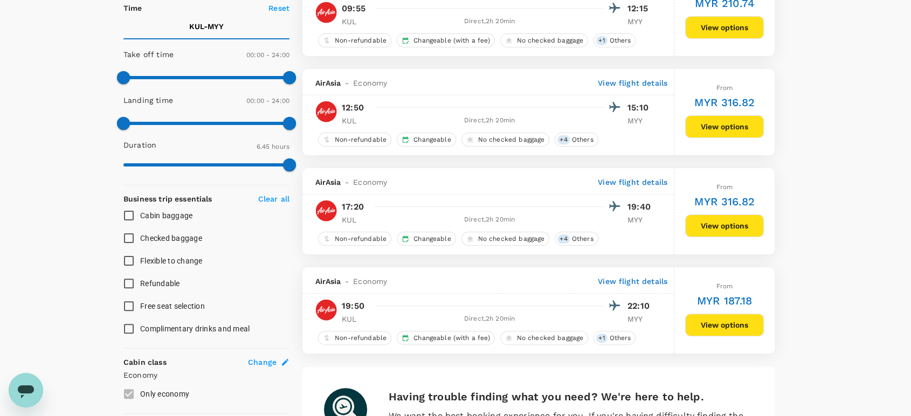
scroll to position [419, 0]
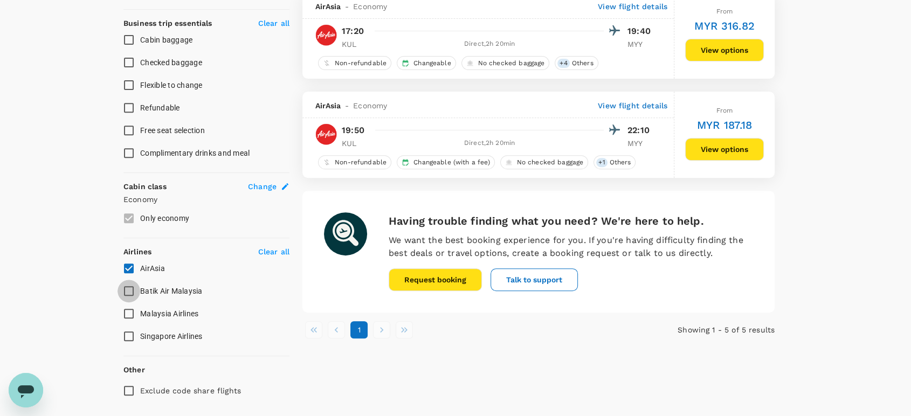
click at [130, 291] on input "Batik Air Malaysia" at bounding box center [129, 291] width 23 height 23
checkbox input "true"
click at [129, 268] on input "AirAsia" at bounding box center [129, 268] width 23 height 23
checkbox input "false"
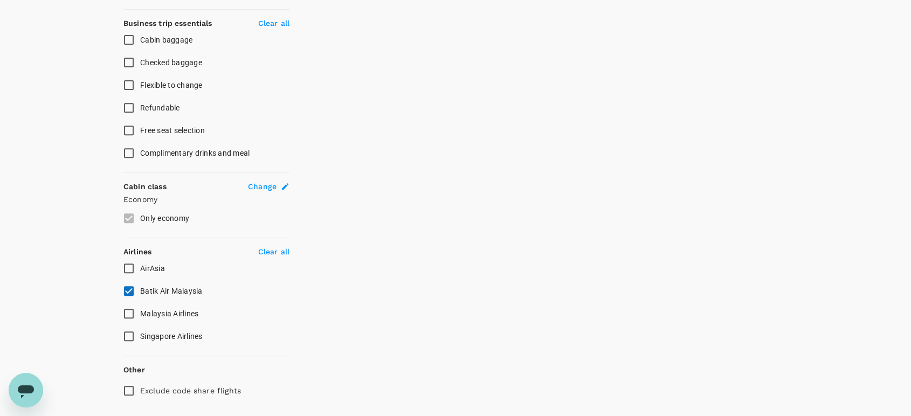
click at [129, 314] on input "Malaysia Airlines" at bounding box center [129, 313] width 23 height 23
checkbox input "true"
click at [127, 288] on input "Batik Air Malaysia" at bounding box center [129, 291] width 23 height 23
checkbox input "false"
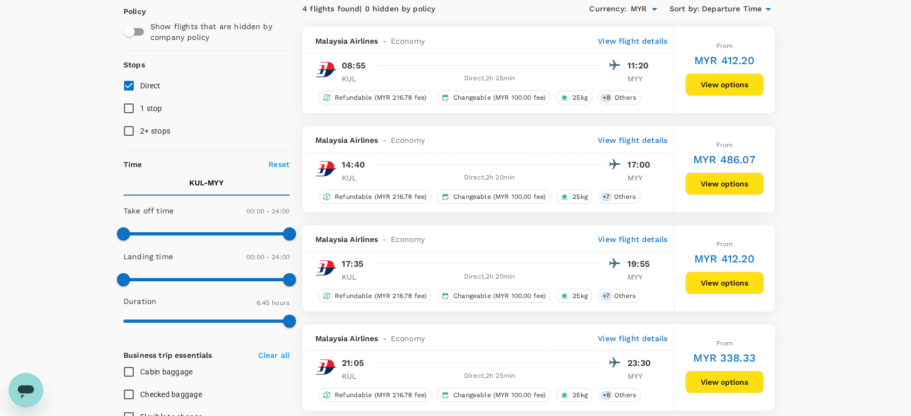
scroll to position [0, 0]
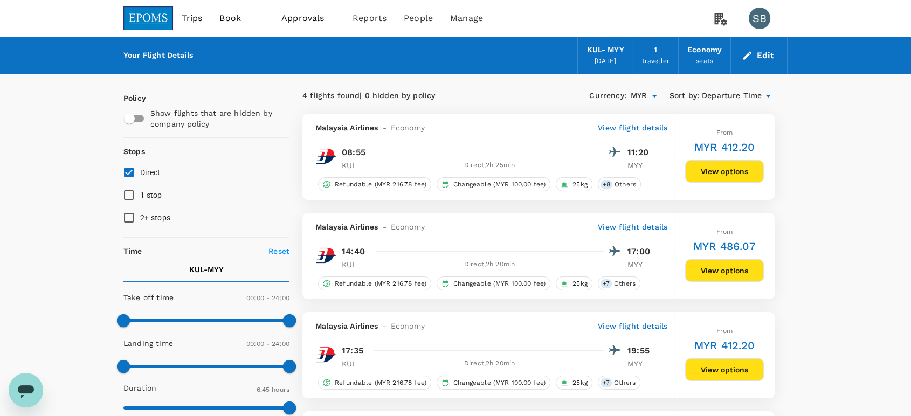
click at [146, 13] on img at bounding box center [148, 18] width 50 height 24
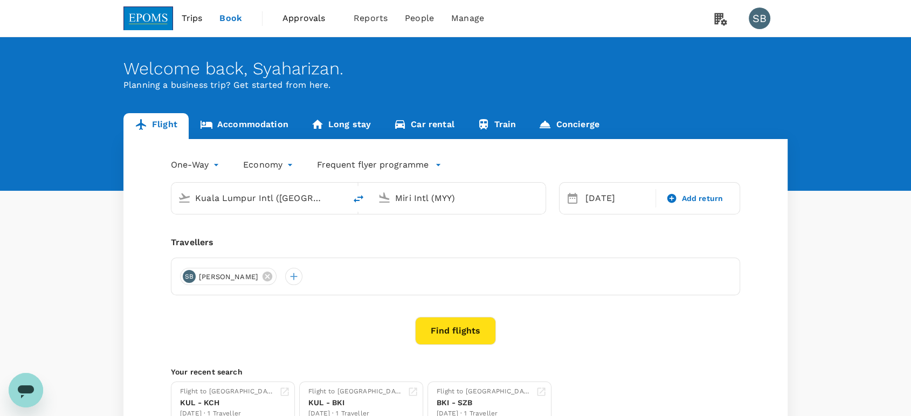
type input "Kuala Lumpur Intl ([GEOGRAPHIC_DATA])"
type input "Miri Intl (MYY)"
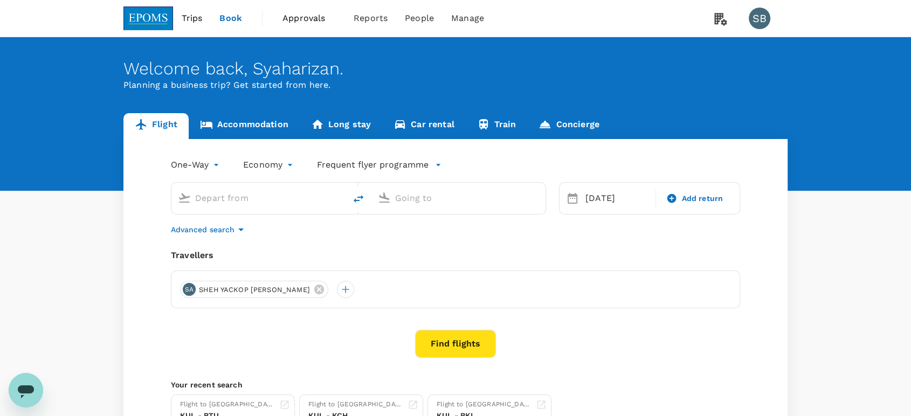
type input "Kuala Lumpur Intl ([GEOGRAPHIC_DATA])"
type input "Miri Intl (MYY)"
type input "Kuala Lumpur Intl ([GEOGRAPHIC_DATA])"
click at [427, 201] on input "Miri Intl (MYY)" at bounding box center [459, 198] width 128 height 17
click at [432, 236] on p "Soekarno-Hatta Intl" at bounding box center [474, 240] width 189 height 11
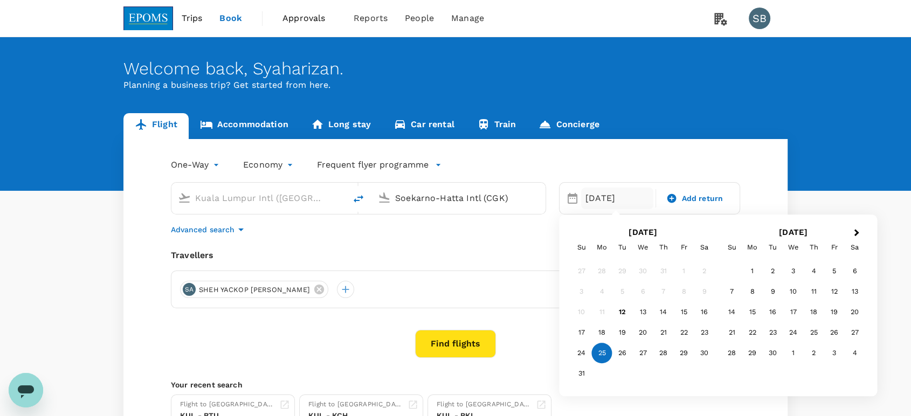
type input "Soekarno-Hatta Intl (CGK)"
click at [459, 335] on button "Find flights" at bounding box center [455, 344] width 81 height 28
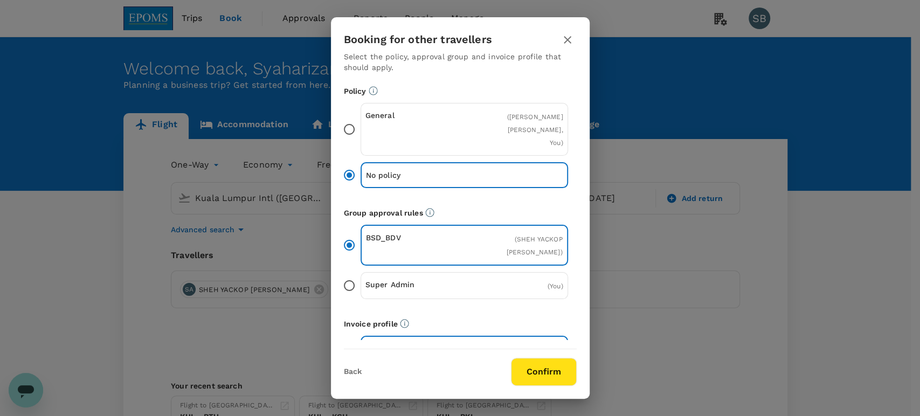
click at [538, 370] on button "Confirm" at bounding box center [544, 372] width 66 height 28
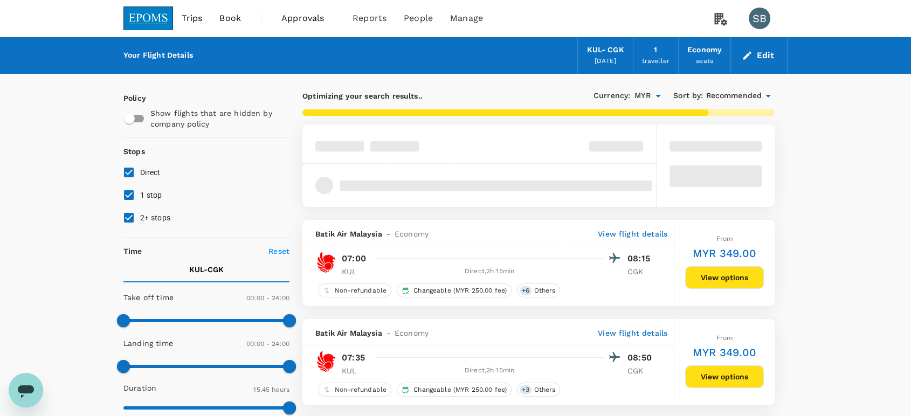
click at [720, 94] on span "Recommended" at bounding box center [734, 96] width 56 height 12
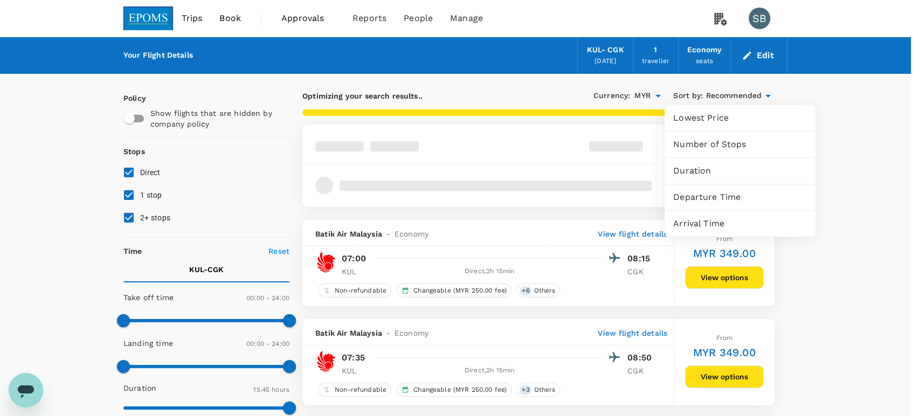
click at [719, 198] on span "Departure Time" at bounding box center [740, 197] width 134 height 13
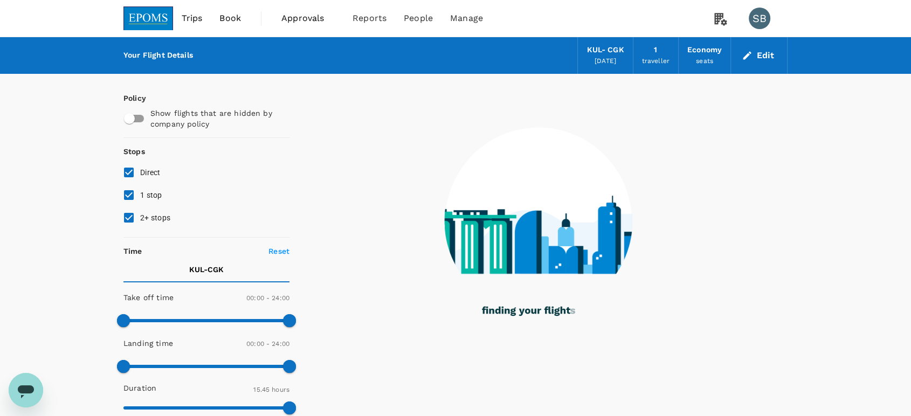
click at [130, 215] on input "2+ stops" at bounding box center [129, 217] width 23 height 23
checkbox input "false"
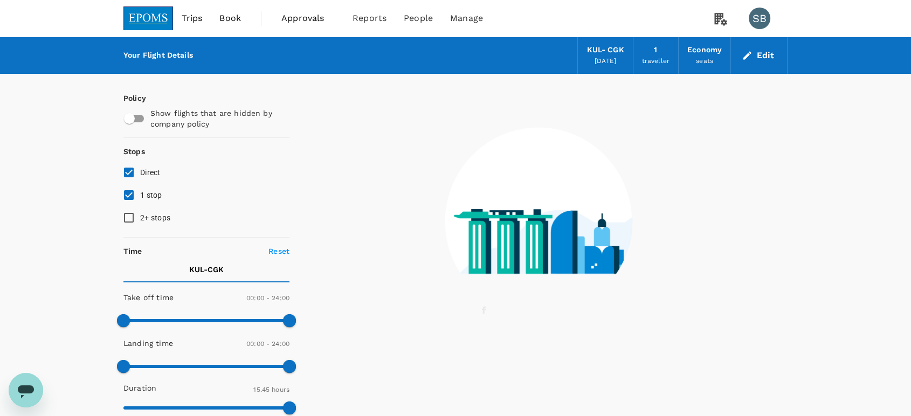
click at [130, 196] on input "1 stop" at bounding box center [129, 195] width 23 height 23
checkbox input "false"
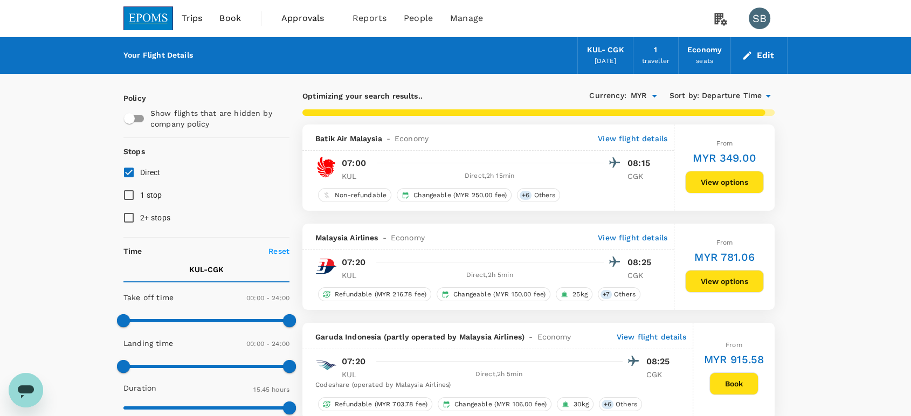
type input "1890"
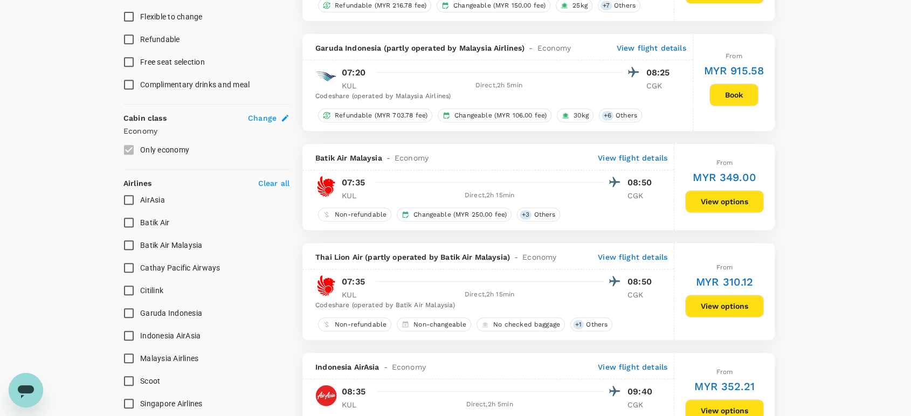
scroll to position [539, 0]
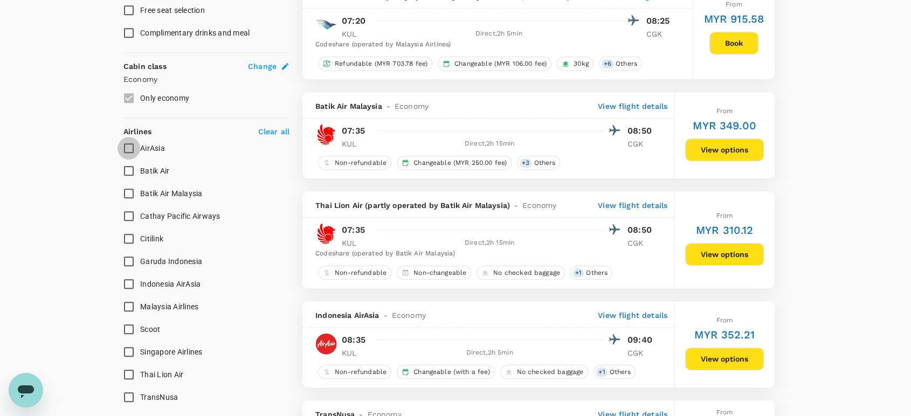
drag, startPoint x: 125, startPoint y: 142, endPoint x: 141, endPoint y: 147, distance: 16.4
click at [125, 141] on input "AirAsia" at bounding box center [129, 148] width 23 height 23
checkbox input "true"
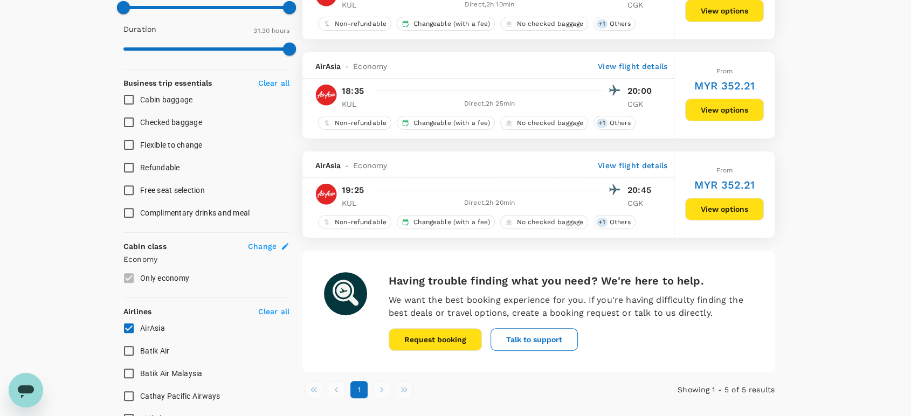
scroll to position [419, 0]
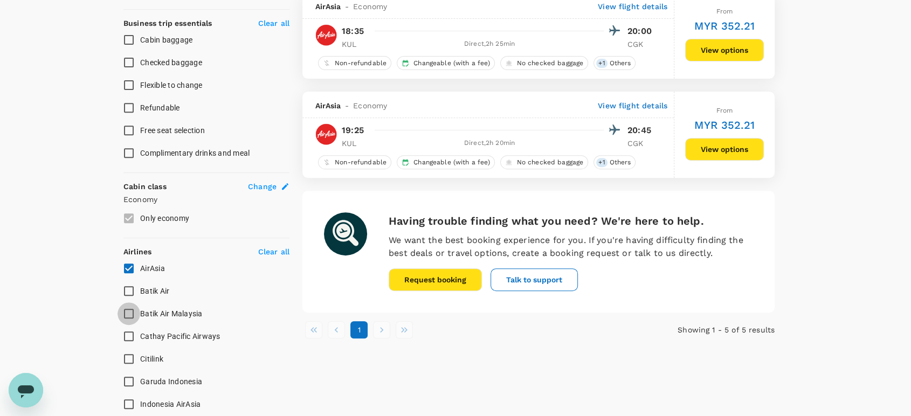
click at [128, 312] on input "Batik Air Malaysia" at bounding box center [129, 313] width 23 height 23
checkbox input "true"
click at [131, 266] on input "AirAsia" at bounding box center [129, 268] width 23 height 23
checkbox input "false"
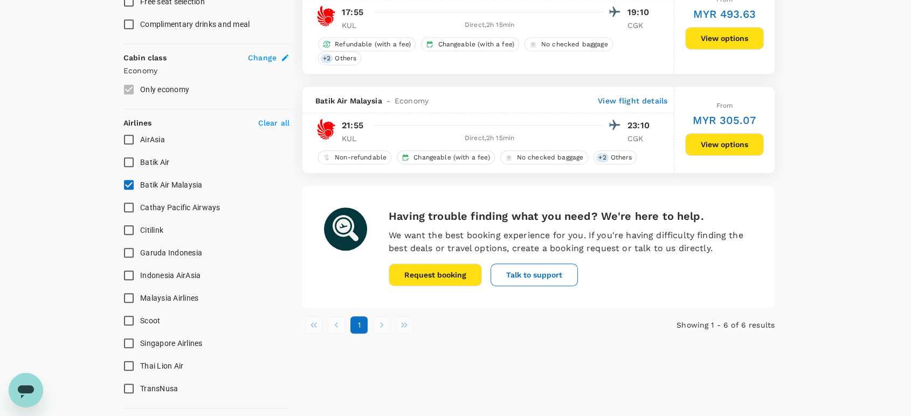
scroll to position [629, 0]
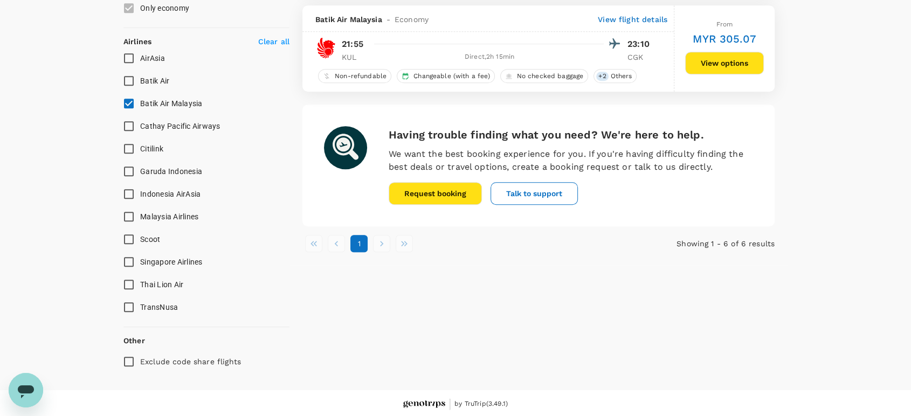
click at [131, 78] on input "Batik Air" at bounding box center [129, 81] width 23 height 23
checkbox input "true"
click at [131, 95] on input "Batik Air Malaysia" at bounding box center [129, 103] width 23 height 23
checkbox input "false"
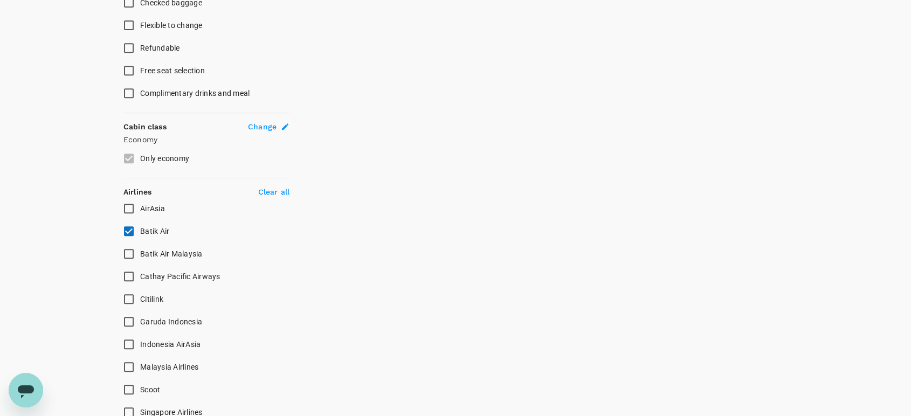
scroll to position [479, 0]
click at [129, 229] on input "Batik Air" at bounding box center [129, 231] width 23 height 23
click at [132, 232] on input "Batik Air" at bounding box center [129, 231] width 23 height 23
checkbox input "true"
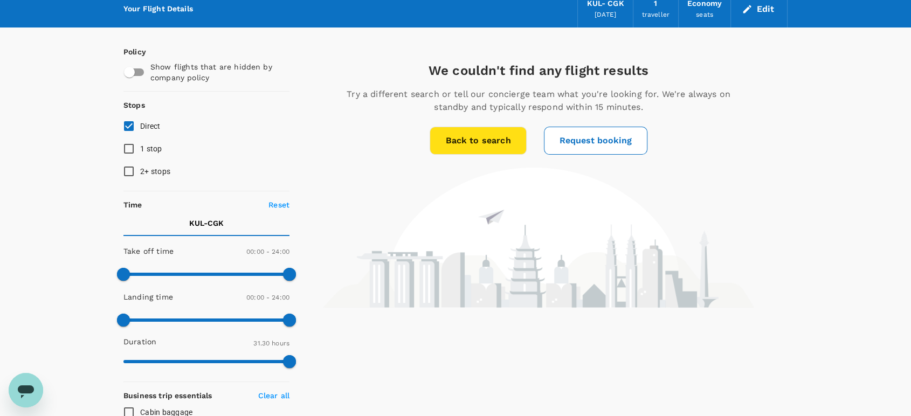
scroll to position [0, 0]
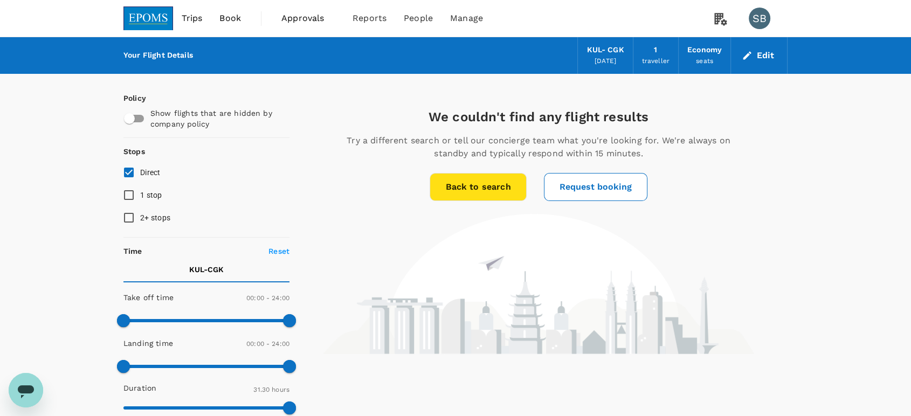
click at [159, 16] on img at bounding box center [148, 18] width 50 height 24
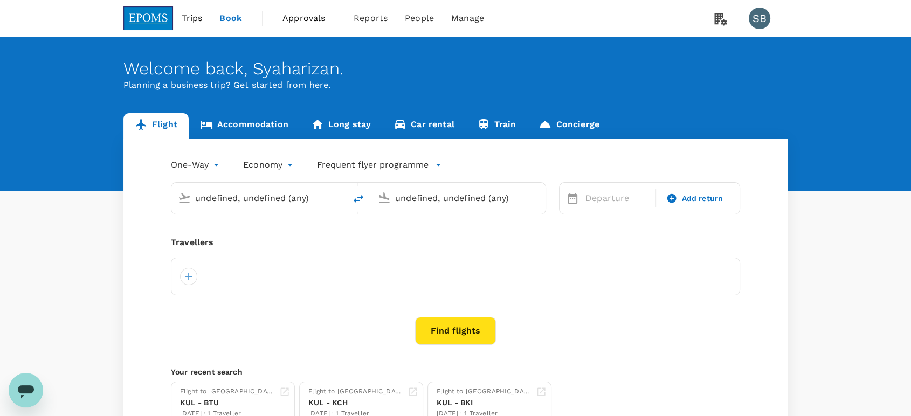
type input "Kuala Lumpur Intl ([GEOGRAPHIC_DATA])"
type input "Soekarno-Hatta Intl (CGK)"
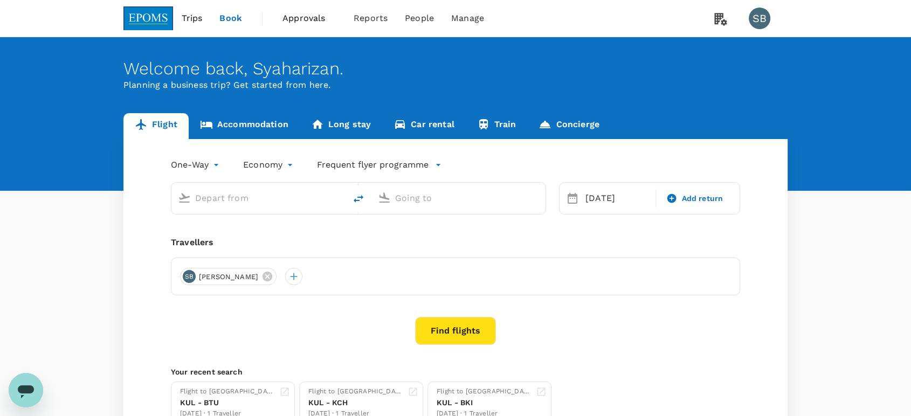
type input "Kuala Lumpur Intl ([GEOGRAPHIC_DATA])"
type input "Soekarno-Hatta Intl (CGK)"
type input "Kuala Lumpur Intl ([GEOGRAPHIC_DATA])"
type input "Soekarno-Hatta Intl (CGK)"
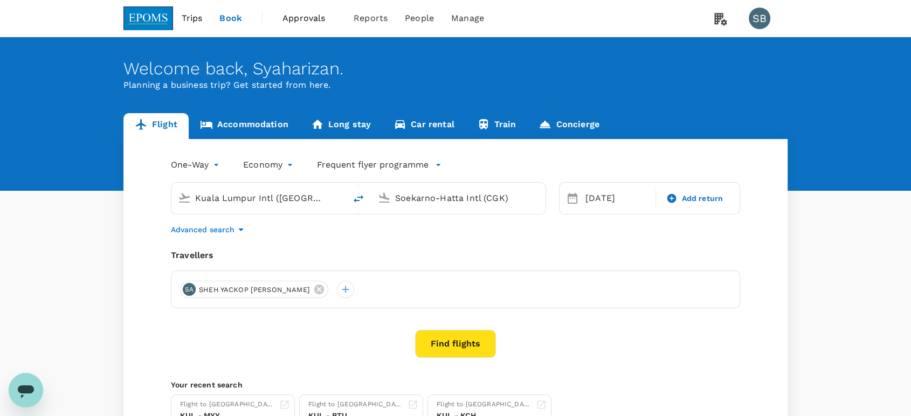
click at [449, 338] on button "Find flights" at bounding box center [455, 344] width 81 height 28
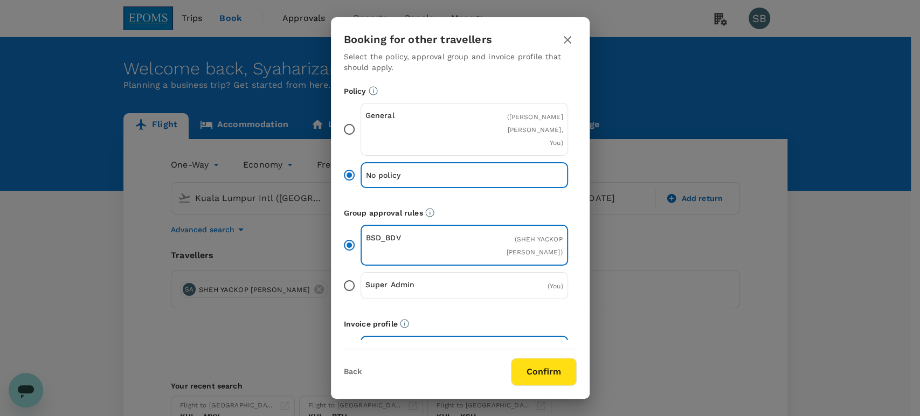
click at [535, 371] on button "Confirm" at bounding box center [544, 372] width 66 height 28
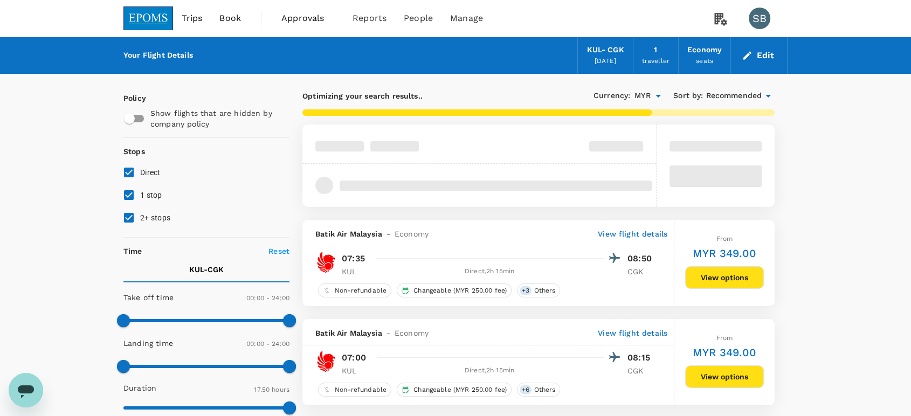
click at [724, 98] on span "Recommended" at bounding box center [734, 96] width 56 height 12
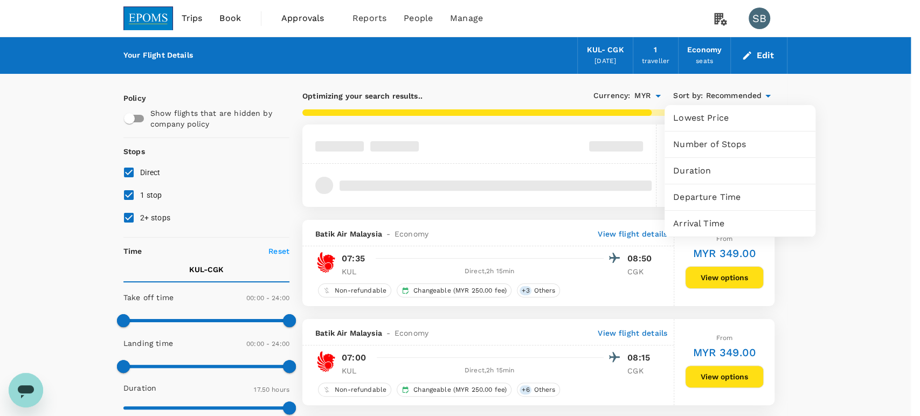
click at [716, 190] on div "Departure Time" at bounding box center [740, 197] width 151 height 26
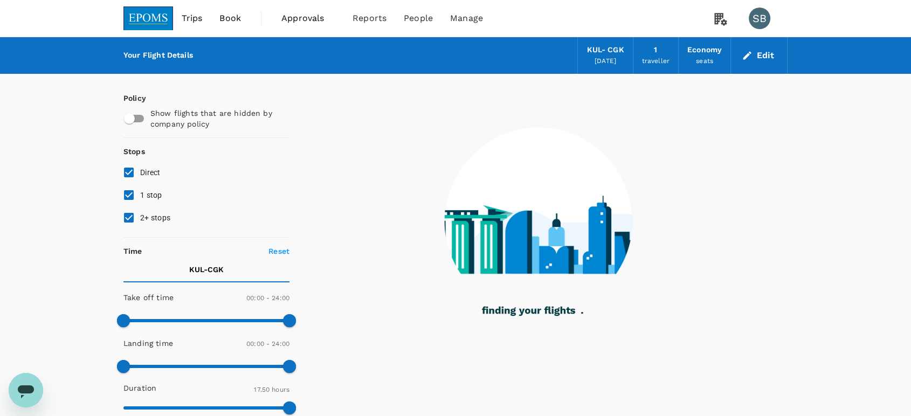
click at [130, 216] on input "2+ stops" at bounding box center [129, 217] width 23 height 23
checkbox input "false"
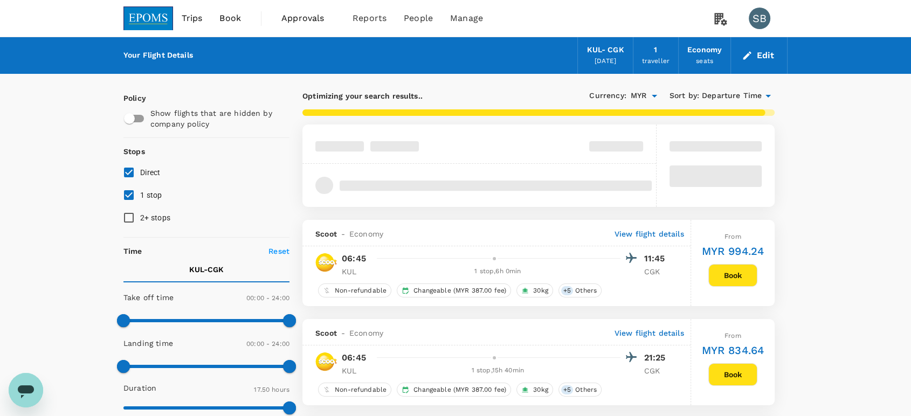
click at [133, 193] on input "1 stop" at bounding box center [129, 195] width 23 height 23
checkbox input "false"
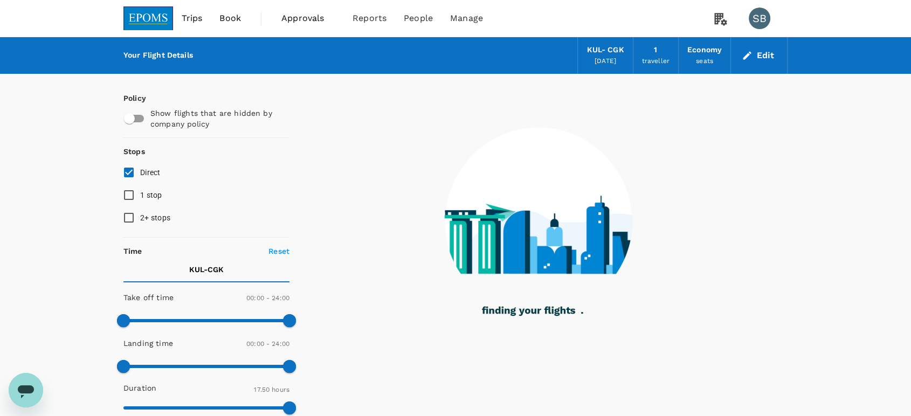
type input "1890"
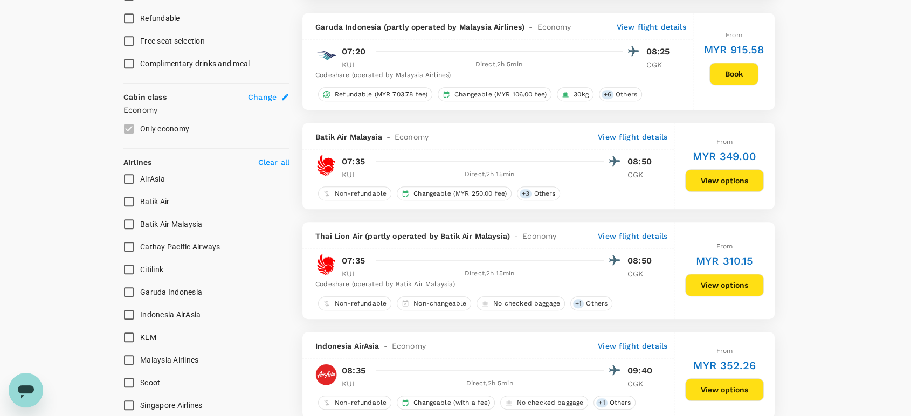
scroll to position [505, 0]
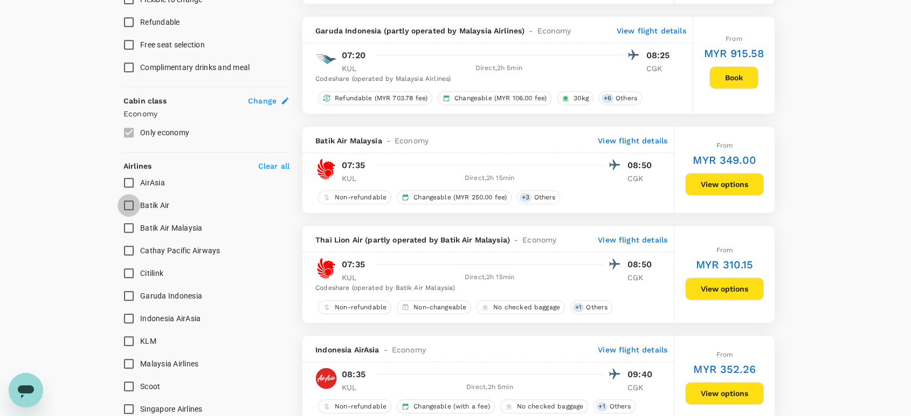
click at [130, 204] on input "Batik Air" at bounding box center [129, 205] width 23 height 23
checkbox input "true"
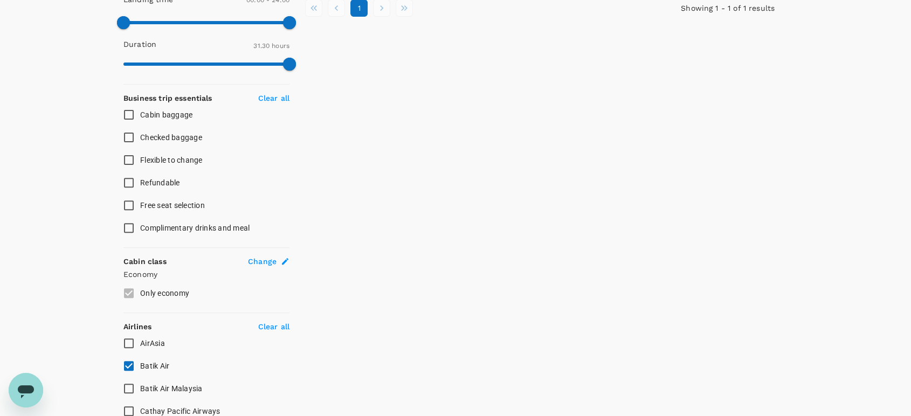
scroll to position [479, 0]
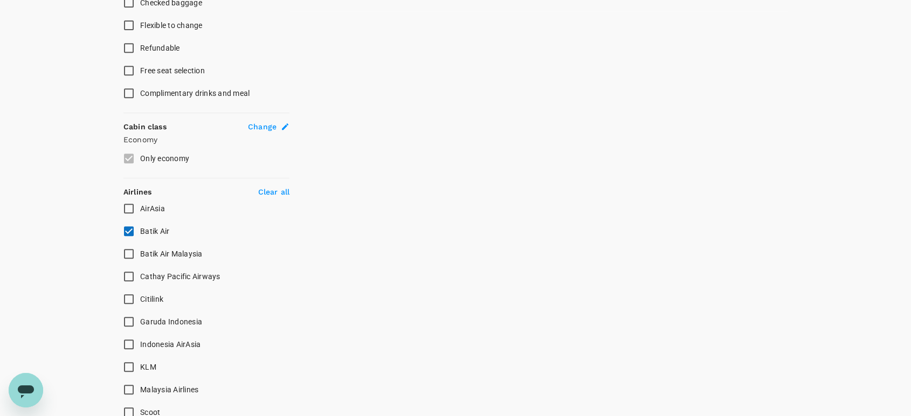
drag, startPoint x: 130, startPoint y: 246, endPoint x: 128, endPoint y: 238, distance: 8.8
click at [129, 249] on input "Batik Air Malaysia" at bounding box center [129, 254] width 23 height 23
checkbox input "true"
click at [127, 233] on input "Batik Air" at bounding box center [129, 231] width 23 height 23
checkbox input "false"
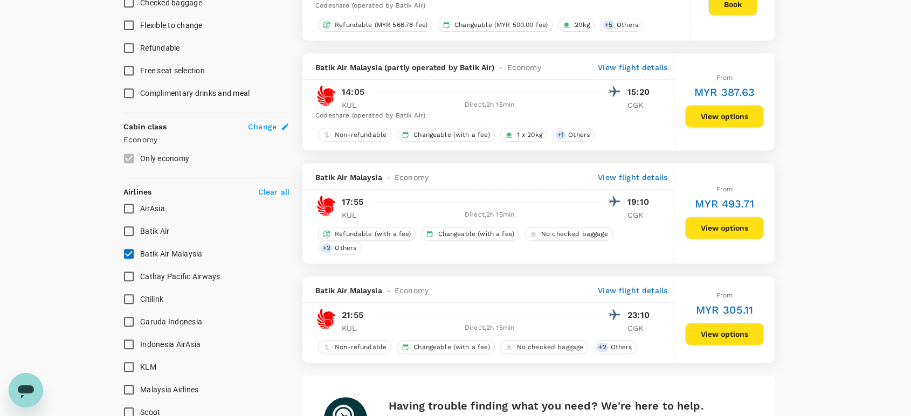
type input "MYR"
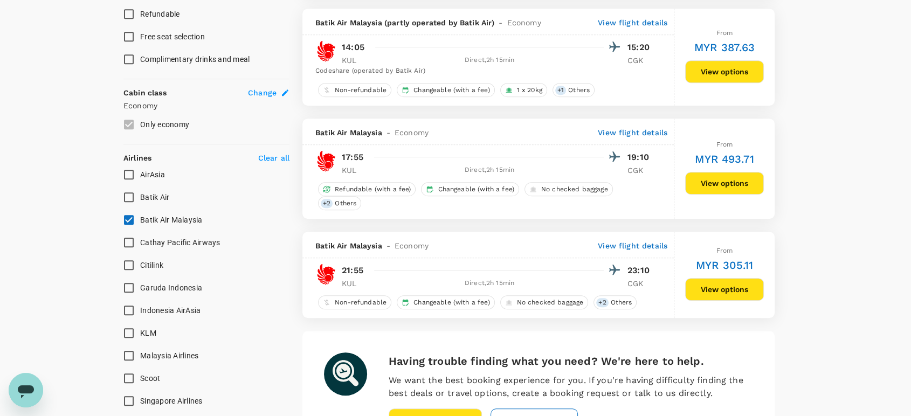
scroll to position [539, 0]
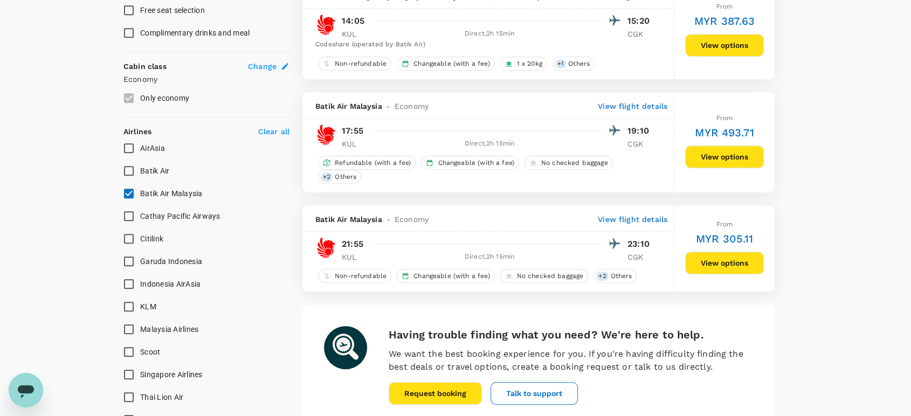
click at [125, 194] on input "Batik Air Malaysia" at bounding box center [129, 193] width 23 height 23
checkbox input "false"
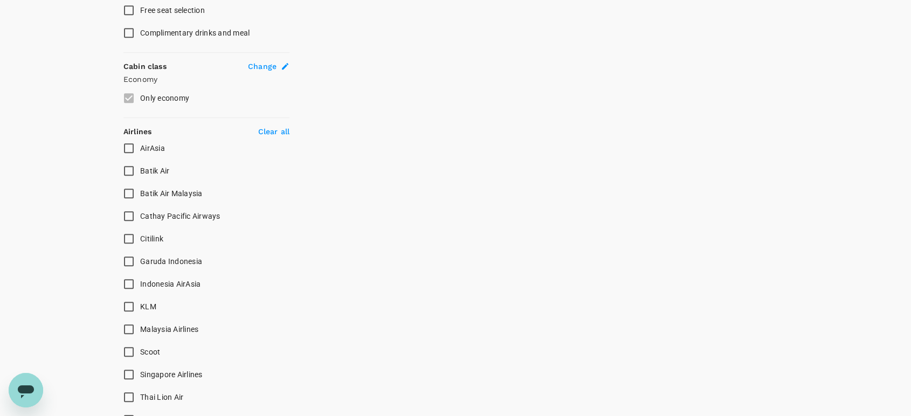
click at [134, 257] on input "Garuda Indonesia" at bounding box center [129, 261] width 23 height 23
checkbox input "true"
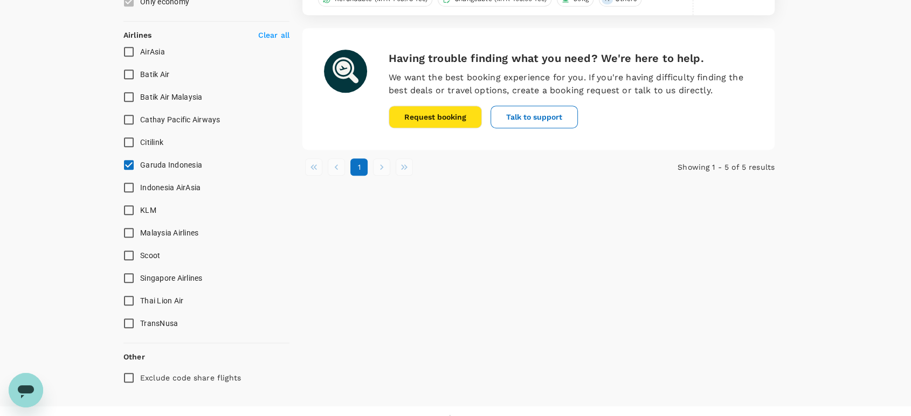
scroll to position [652, 0]
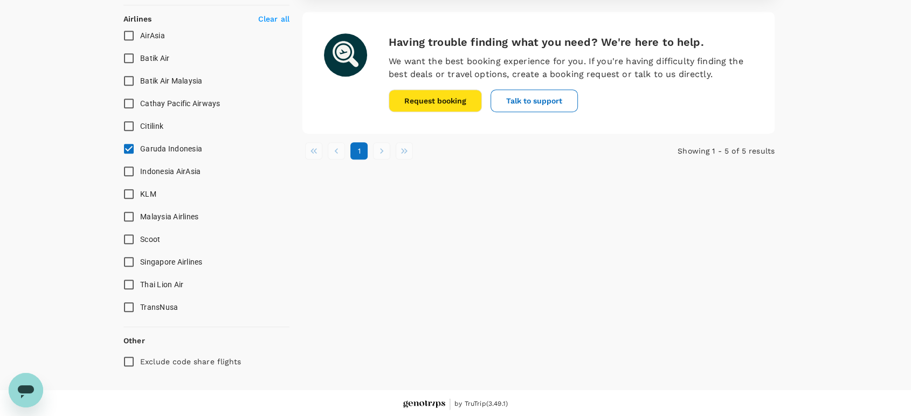
click at [132, 363] on input "Exclude code share flights" at bounding box center [129, 361] width 23 height 23
checkbox input "true"
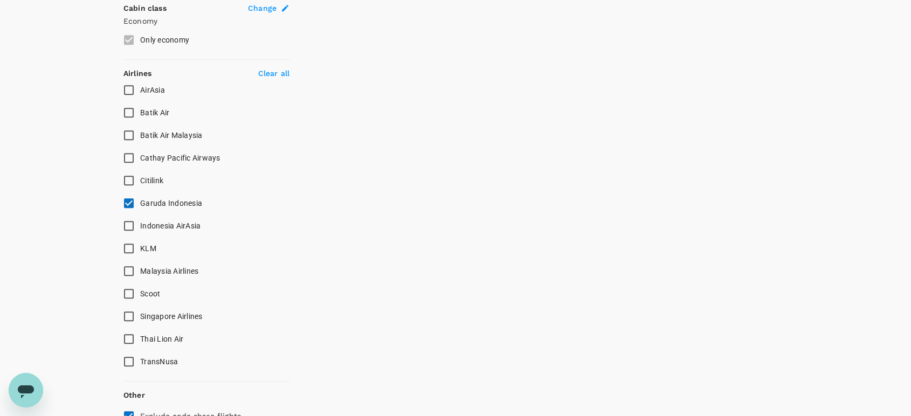
scroll to position [599, 0]
click at [126, 241] on input "KLM" at bounding box center [129, 247] width 23 height 23
checkbox input "true"
click at [127, 202] on input "Garuda Indonesia" at bounding box center [129, 201] width 23 height 23
checkbox input "false"
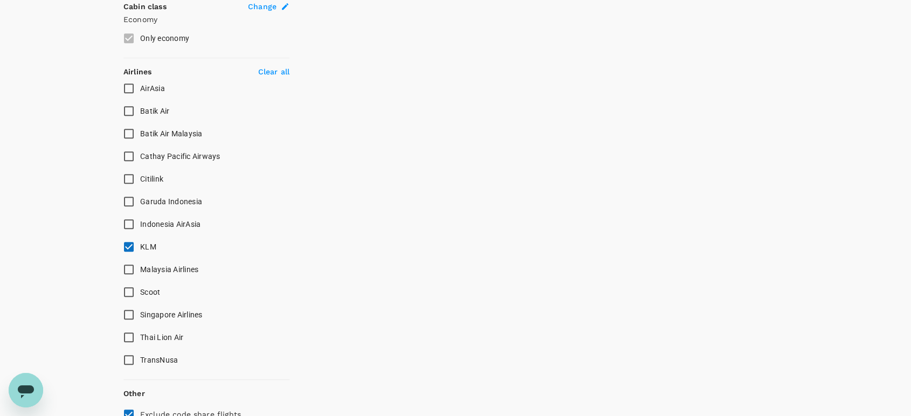
click at [126, 272] on input "Malaysia Airlines" at bounding box center [129, 269] width 23 height 23
checkbox input "true"
click at [127, 245] on input "KLM" at bounding box center [129, 247] width 23 height 23
checkbox input "false"
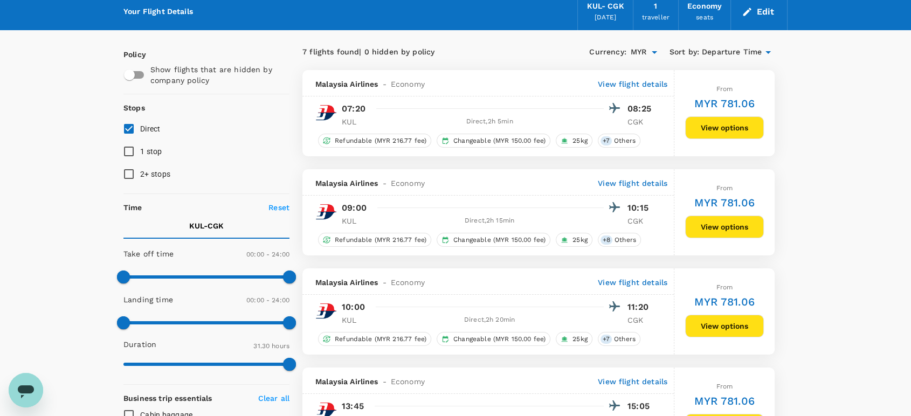
scroll to position [0, 0]
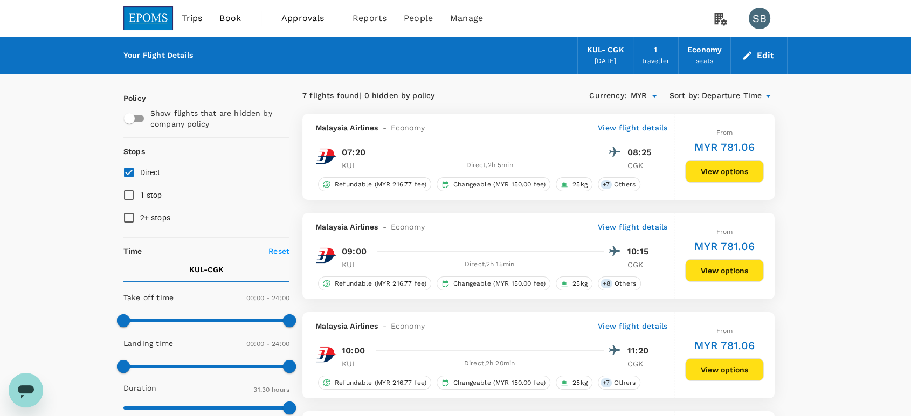
click at [149, 13] on img at bounding box center [148, 18] width 50 height 24
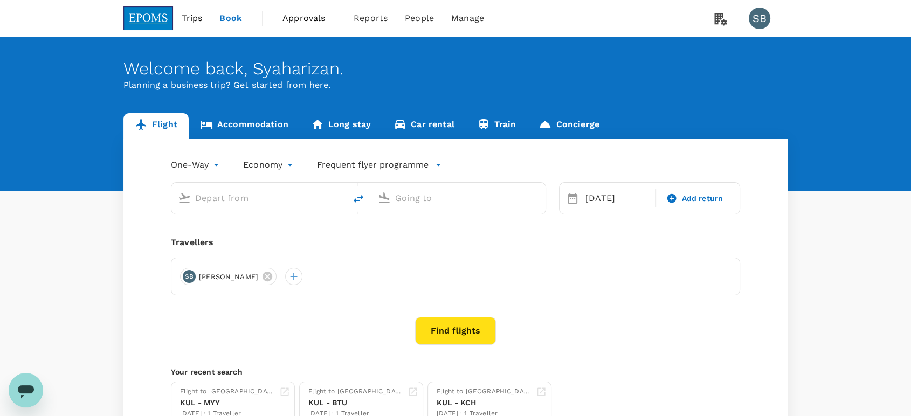
type input "Kuala Lumpur Intl ([GEOGRAPHIC_DATA])"
type input "Soekarno-Hatta Intl (CGK)"
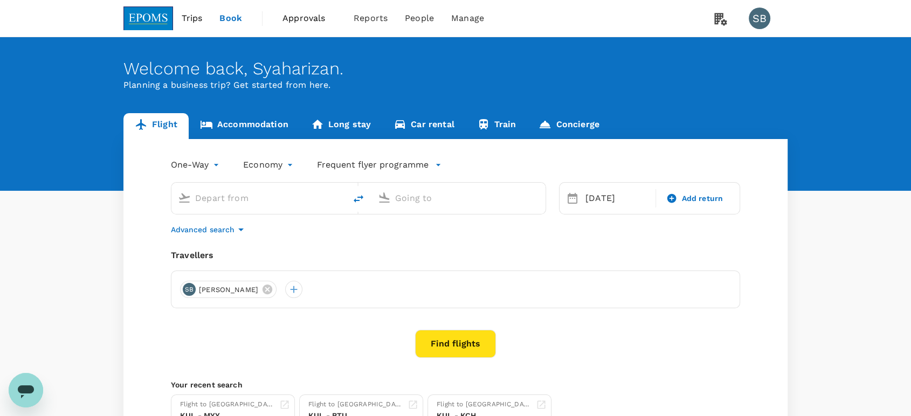
type input "Kuala Lumpur Intl ([GEOGRAPHIC_DATA])"
drag, startPoint x: 444, startPoint y: 198, endPoint x: 444, endPoint y: 185, distance: 12.9
click at [444, 197] on input "Soekarno-Hatta Intl (CGK)" at bounding box center [459, 198] width 128 height 17
click at [441, 233] on div "Guangzhou Baiyun Intl CAN" at bounding box center [467, 240] width 231 height 17
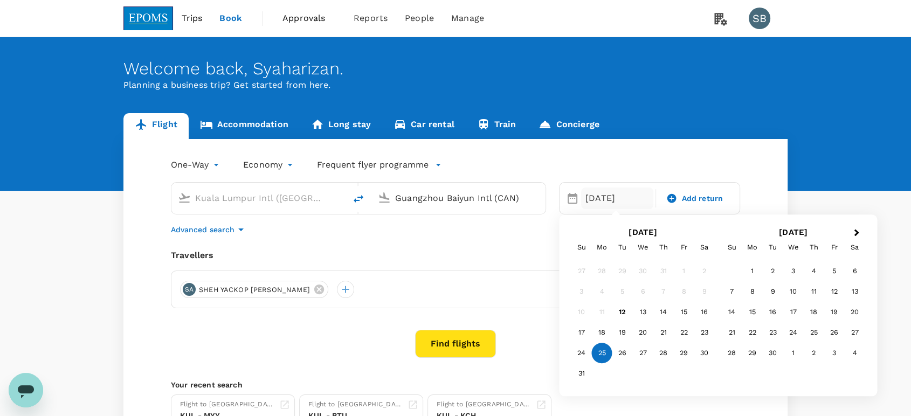
type input "Guangzhou Baiyun Intl (CAN)"
click at [450, 339] on button "Find flights" at bounding box center [455, 344] width 81 height 28
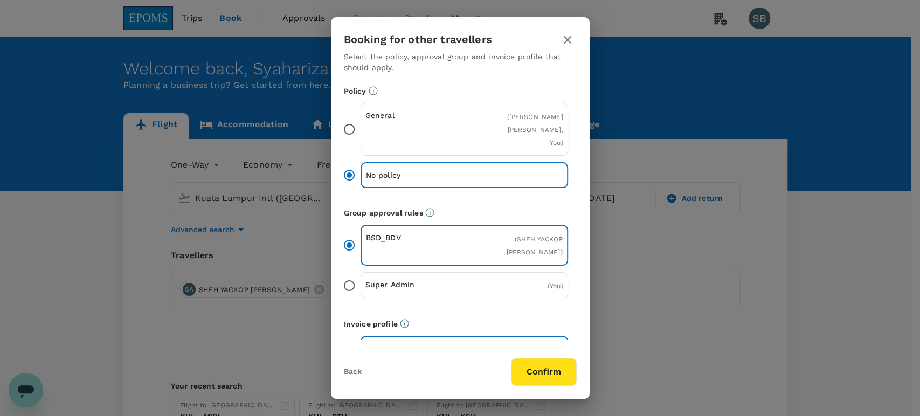
click at [548, 373] on button "Confirm" at bounding box center [544, 372] width 66 height 28
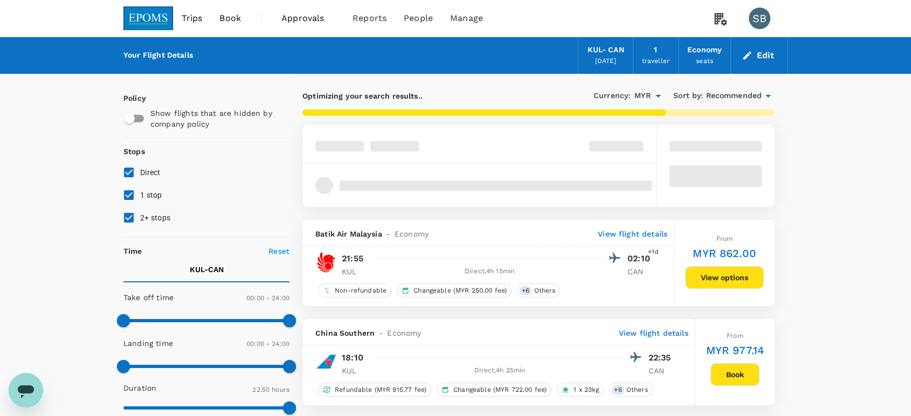
click at [706, 95] on span "Recommended" at bounding box center [734, 96] width 56 height 12
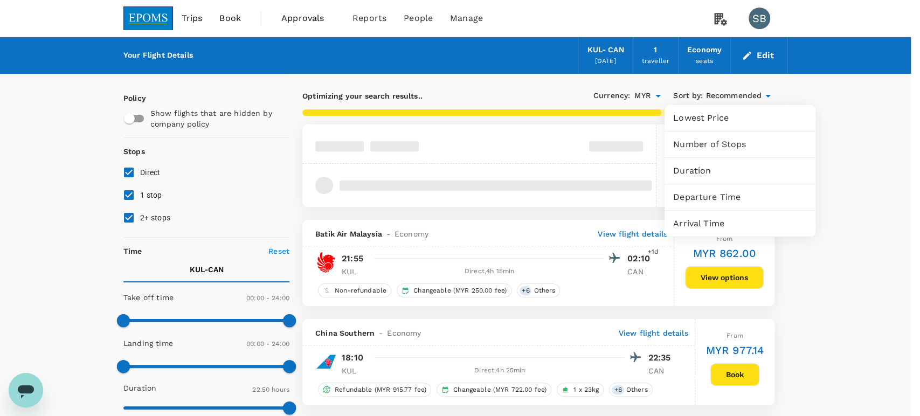
click at [712, 191] on span "Departure Time" at bounding box center [740, 197] width 134 height 13
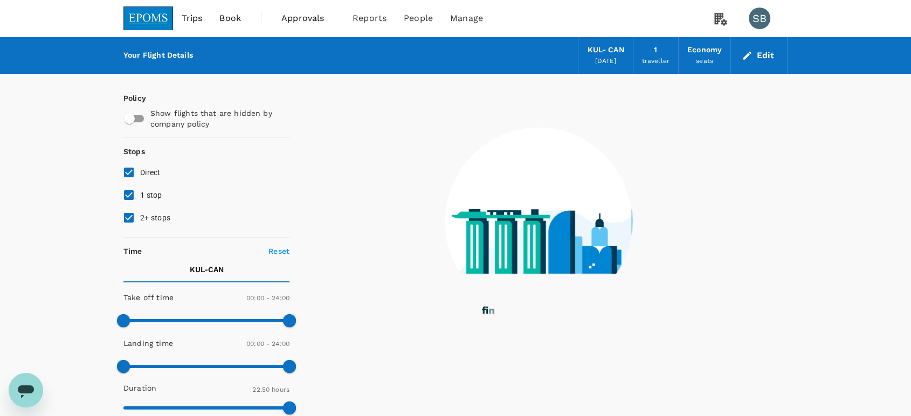
click at [131, 211] on input "2+ stops" at bounding box center [129, 217] width 23 height 23
checkbox input "false"
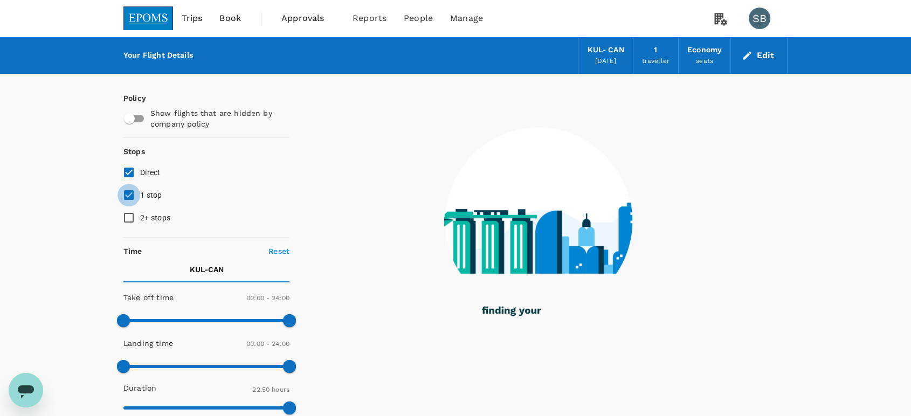
click at [133, 197] on input "1 stop" at bounding box center [129, 195] width 23 height 23
checkbox input "false"
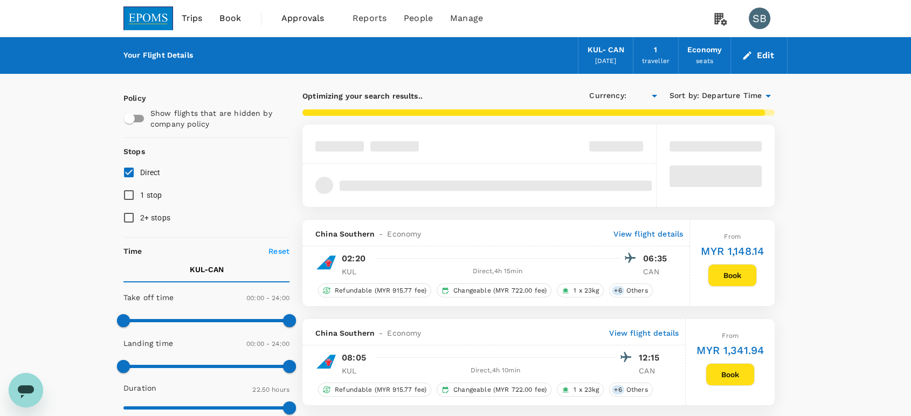
type input "MYR"
type input "1595"
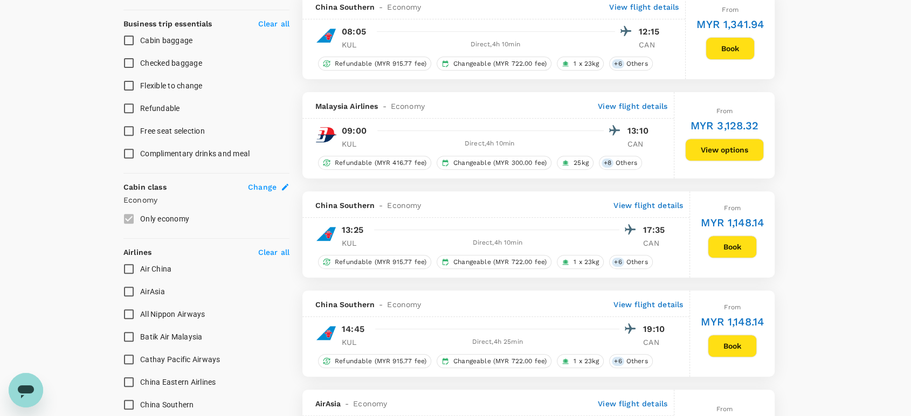
scroll to position [419, 0]
click at [125, 287] on input "AirAsia" at bounding box center [129, 291] width 23 height 23
checkbox input "true"
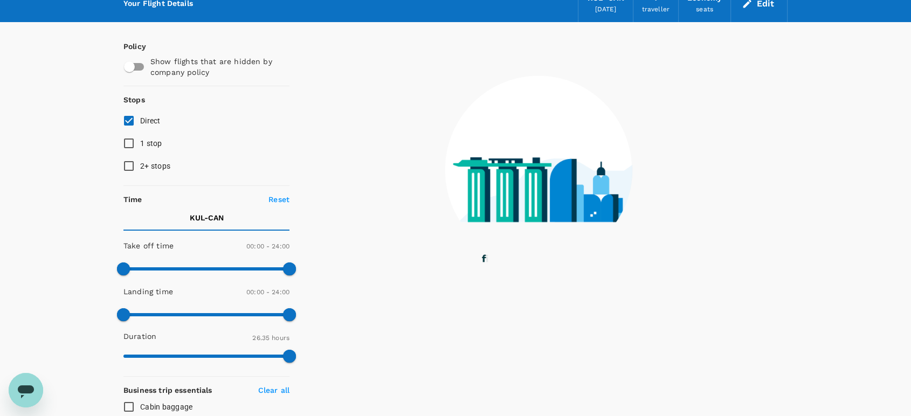
scroll to position [0, 0]
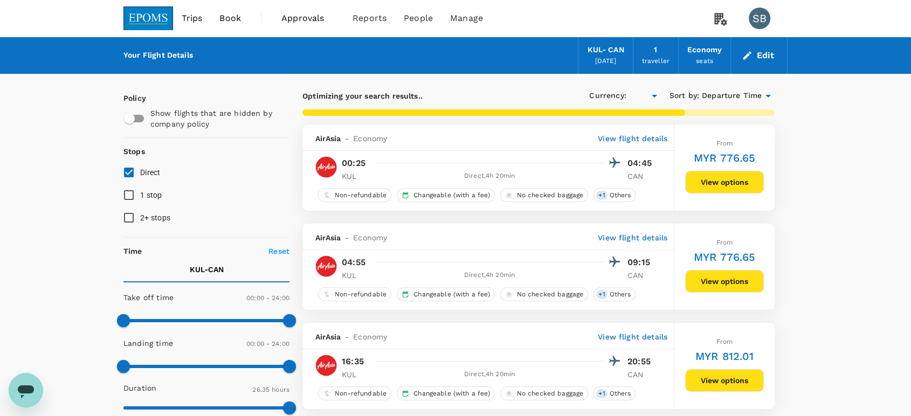
type input "MYR"
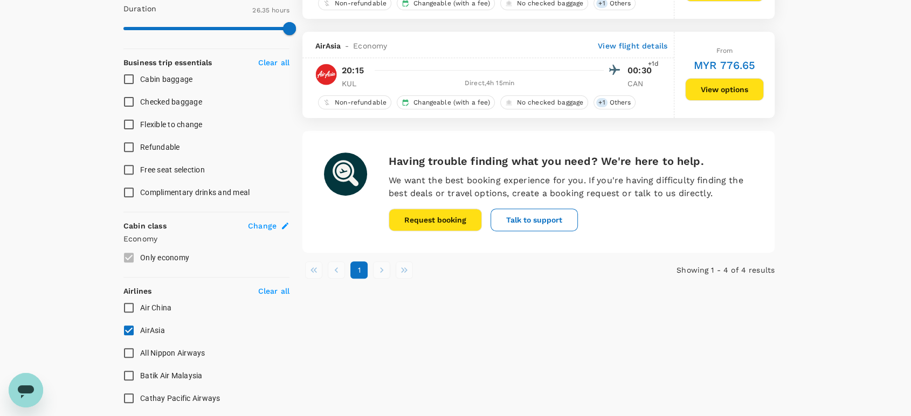
scroll to position [479, 0]
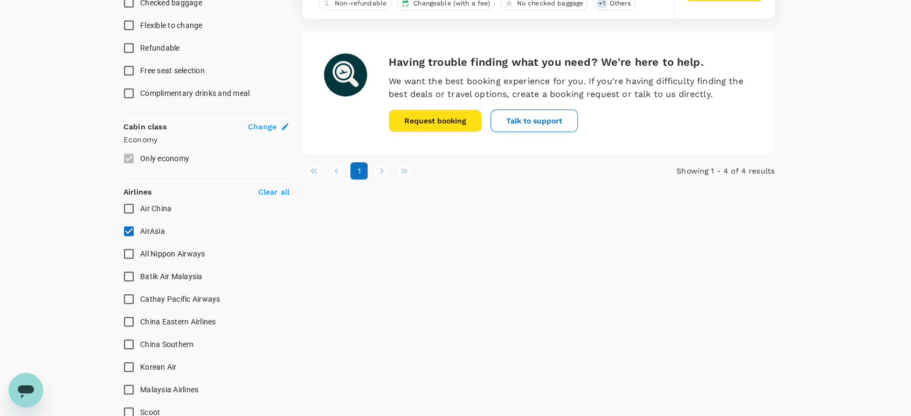
click at [126, 227] on input "AirAsia" at bounding box center [129, 231] width 23 height 23
checkbox input "false"
click at [127, 273] on input "Batik Air Malaysia" at bounding box center [129, 276] width 23 height 23
checkbox input "true"
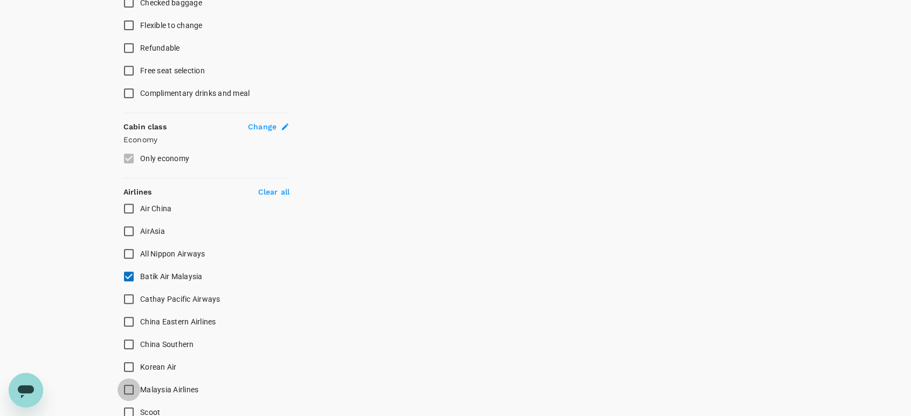
click at [131, 386] on input "Malaysia Airlines" at bounding box center [129, 389] width 23 height 23
checkbox input "true"
click at [127, 280] on input "Batik Air Malaysia" at bounding box center [129, 276] width 23 height 23
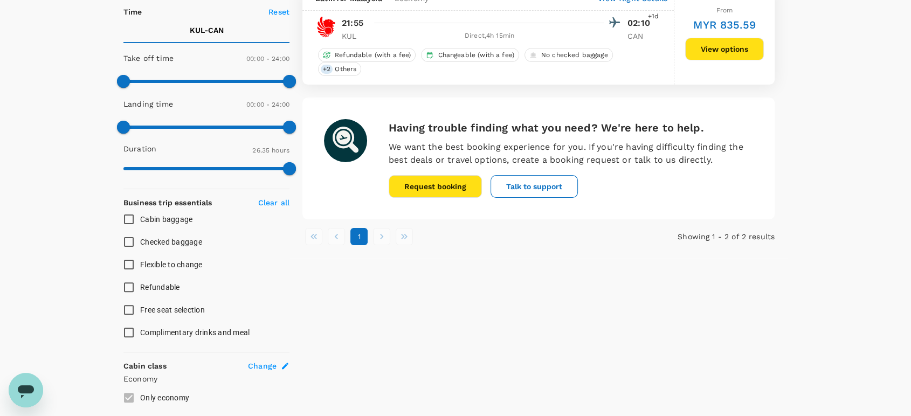
checkbox input "false"
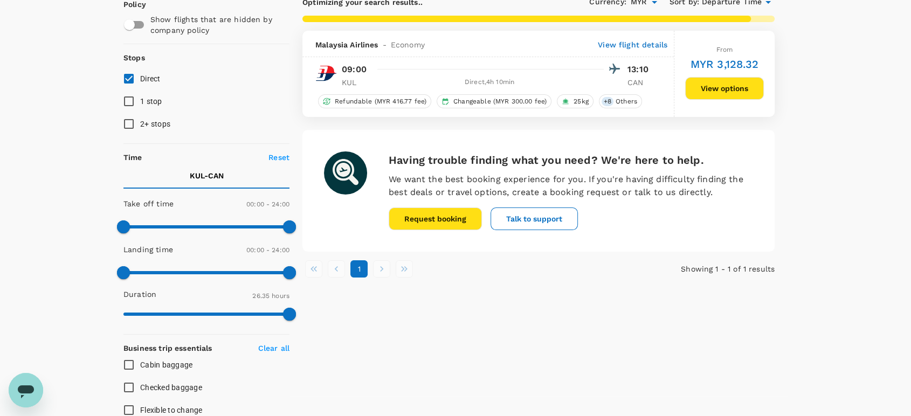
scroll to position [0, 0]
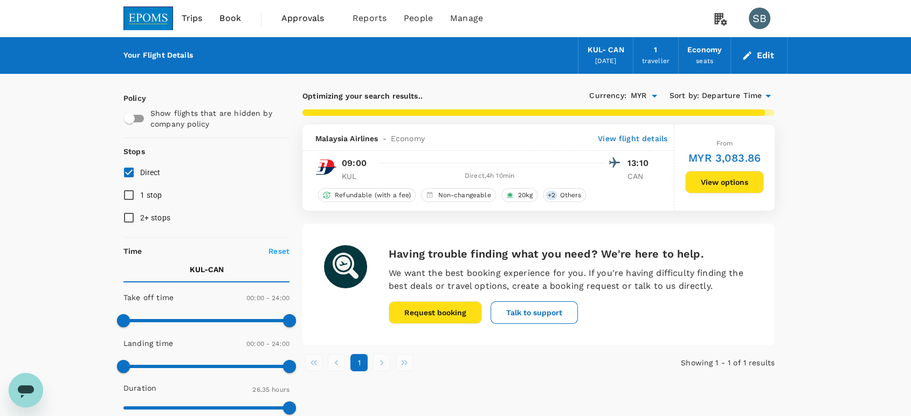
checkbox input "false"
checkbox input "true"
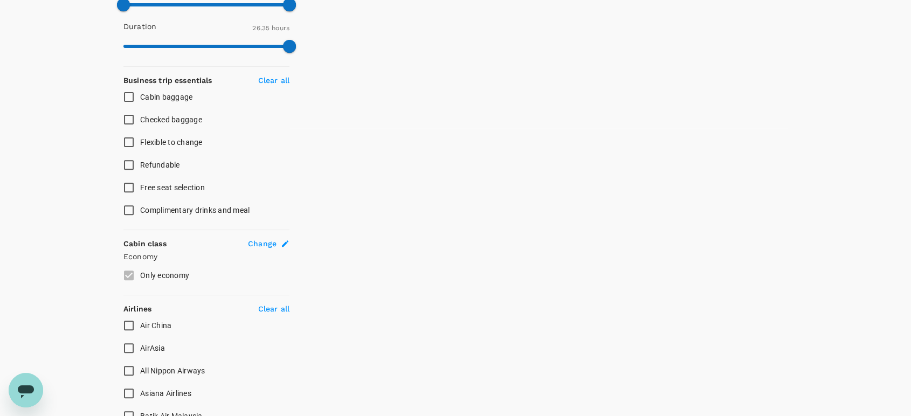
scroll to position [539, 0]
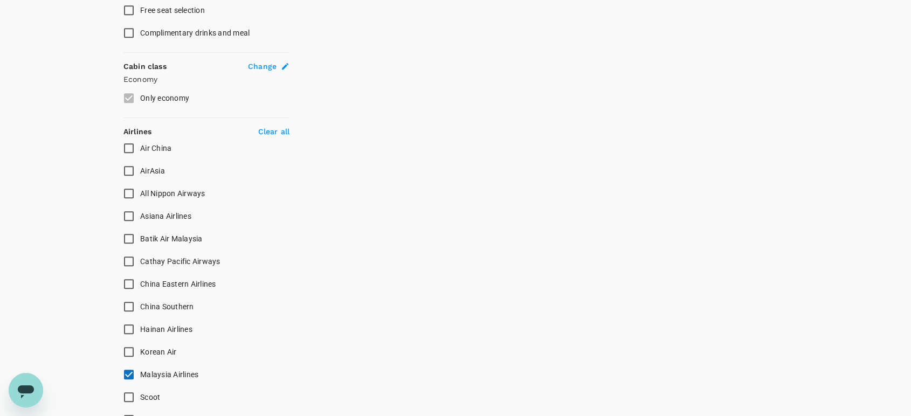
drag, startPoint x: 128, startPoint y: 303, endPoint x: 135, endPoint y: 327, distance: 24.6
click at [129, 304] on input "China Southern" at bounding box center [129, 306] width 23 height 23
checkbox input "true"
click at [126, 374] on input "Malaysia Airlines" at bounding box center [129, 374] width 23 height 23
checkbox input "false"
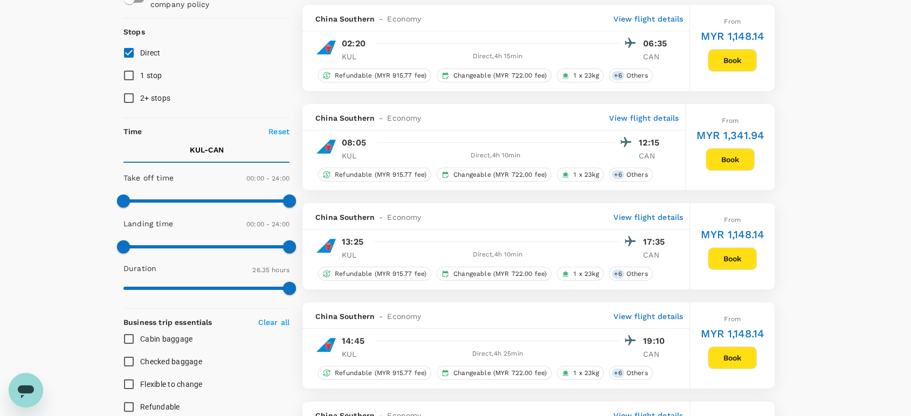
scroll to position [0, 0]
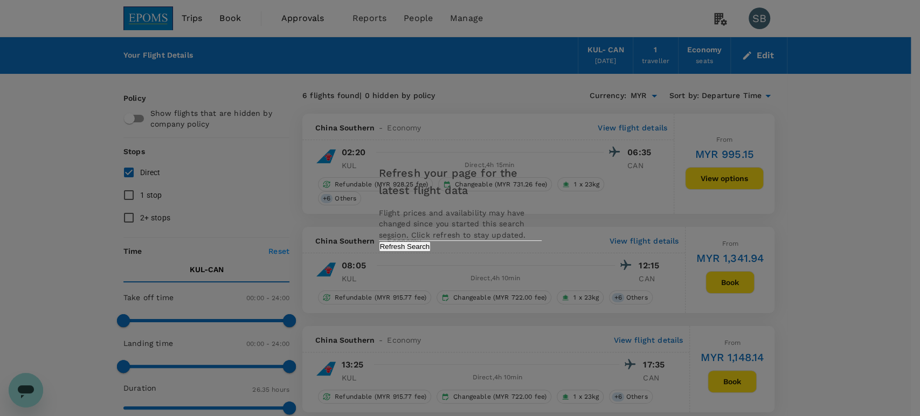
click at [431, 252] on button "Refresh Search" at bounding box center [405, 247] width 52 height 10
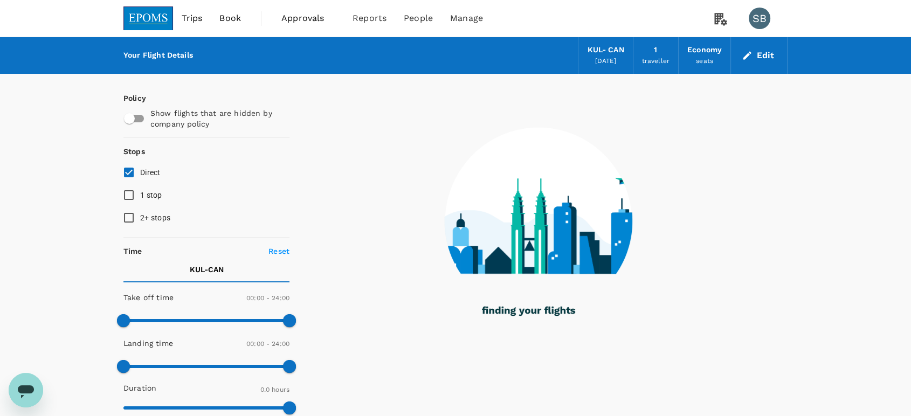
type input "1370"
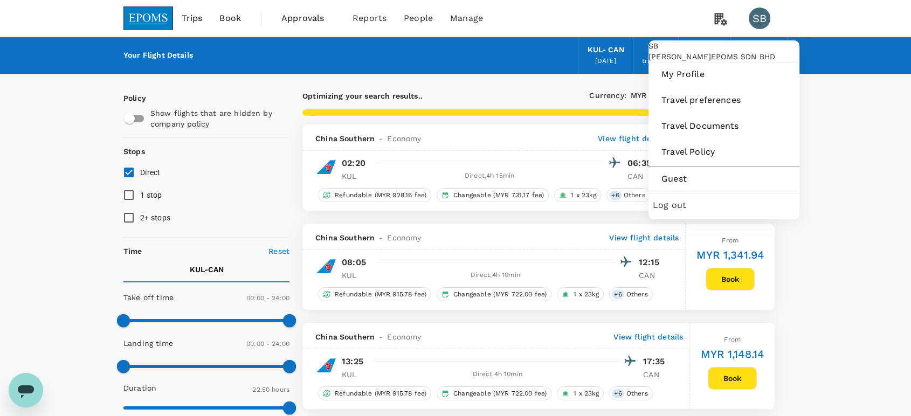
click at [677, 212] on span "Log out" at bounding box center [724, 205] width 142 height 13
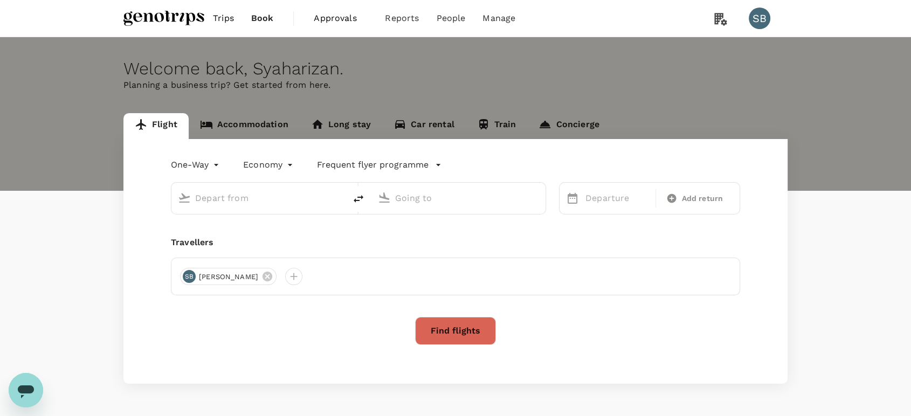
type input "[GEOGRAPHIC_DATA], [GEOGRAPHIC_DATA] (any)"
type input "Kota Kinabalu Intl (BKI)"
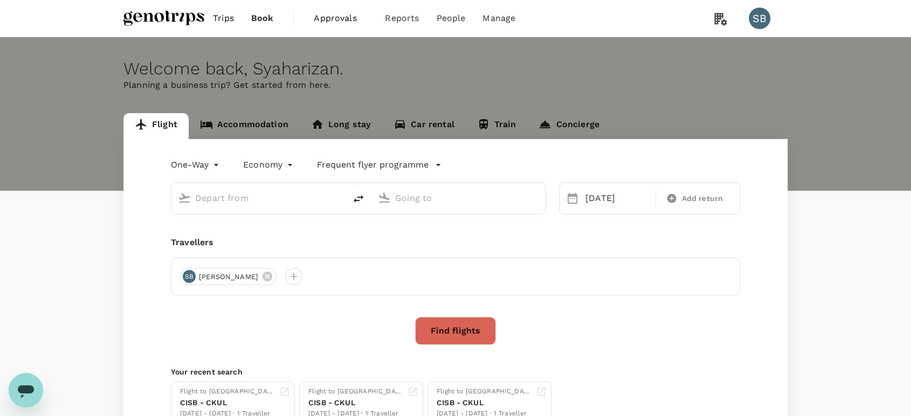
type input "[GEOGRAPHIC_DATA], [GEOGRAPHIC_DATA] (any)"
type input "Kota Kinabalu Intl (BKI)"
